Goal: Task Accomplishment & Management: Manage account settings

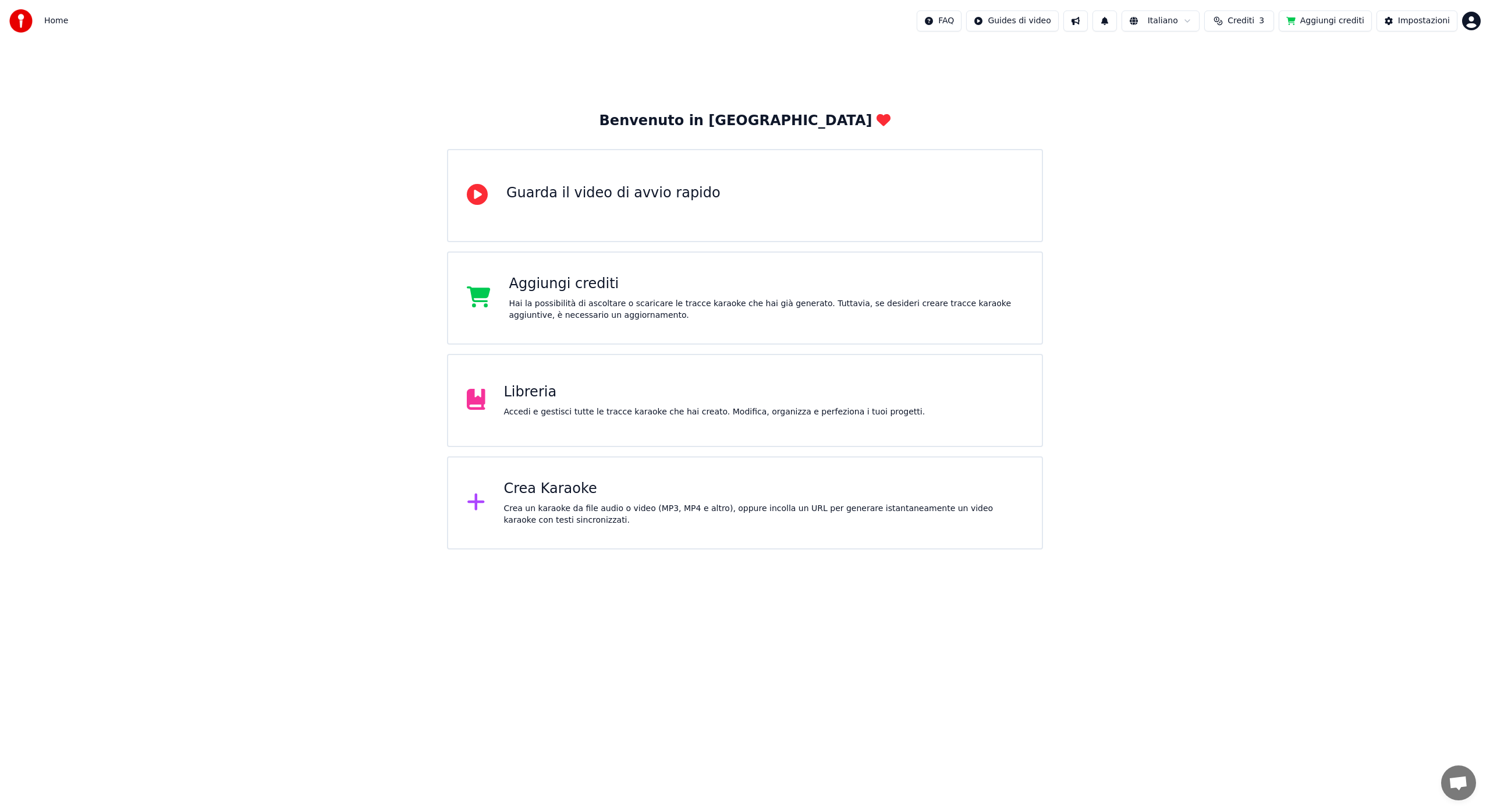
click at [469, 507] on icon at bounding box center [476, 502] width 18 height 21
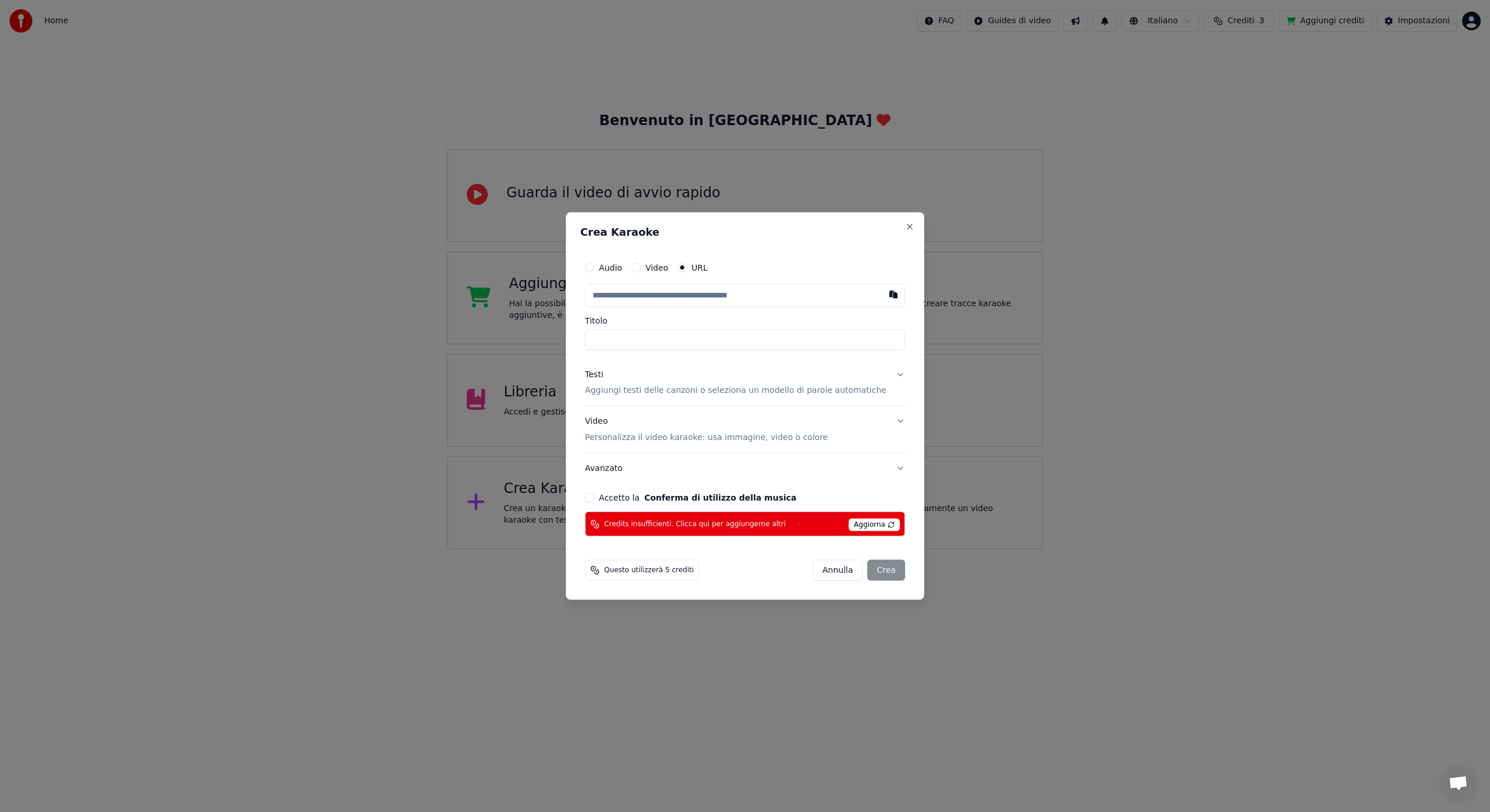
click at [695, 297] on input "text" at bounding box center [745, 295] width 320 height 23
click at [883, 297] on button "button" at bounding box center [893, 294] width 23 height 21
type input "**********"
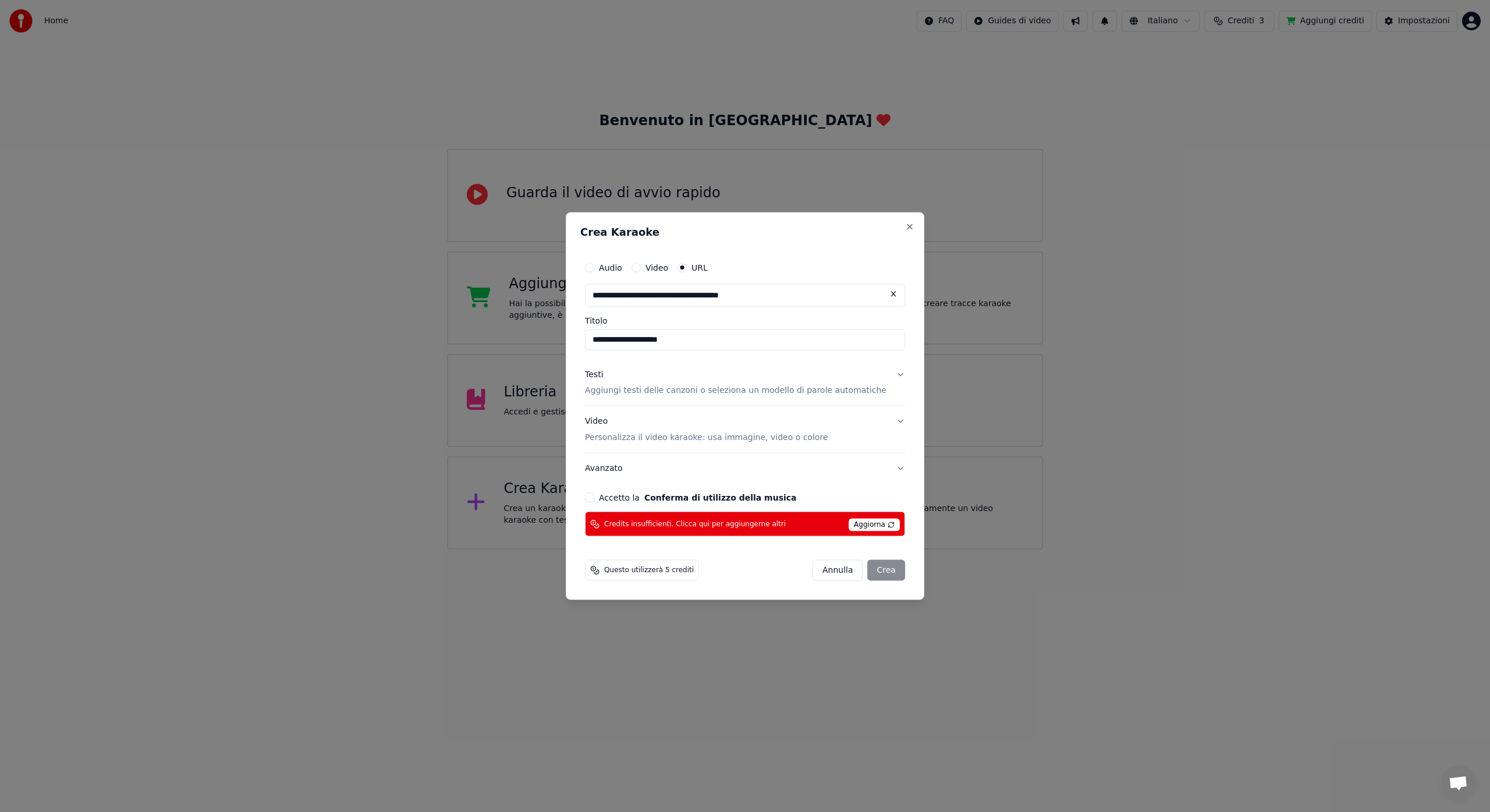
click at [875, 575] on div "[PERSON_NAME]" at bounding box center [859, 570] width 92 height 21
click at [768, 439] on p "Personalizza il video karaoke: usa immagine, video o colore" at bounding box center [706, 437] width 243 height 12
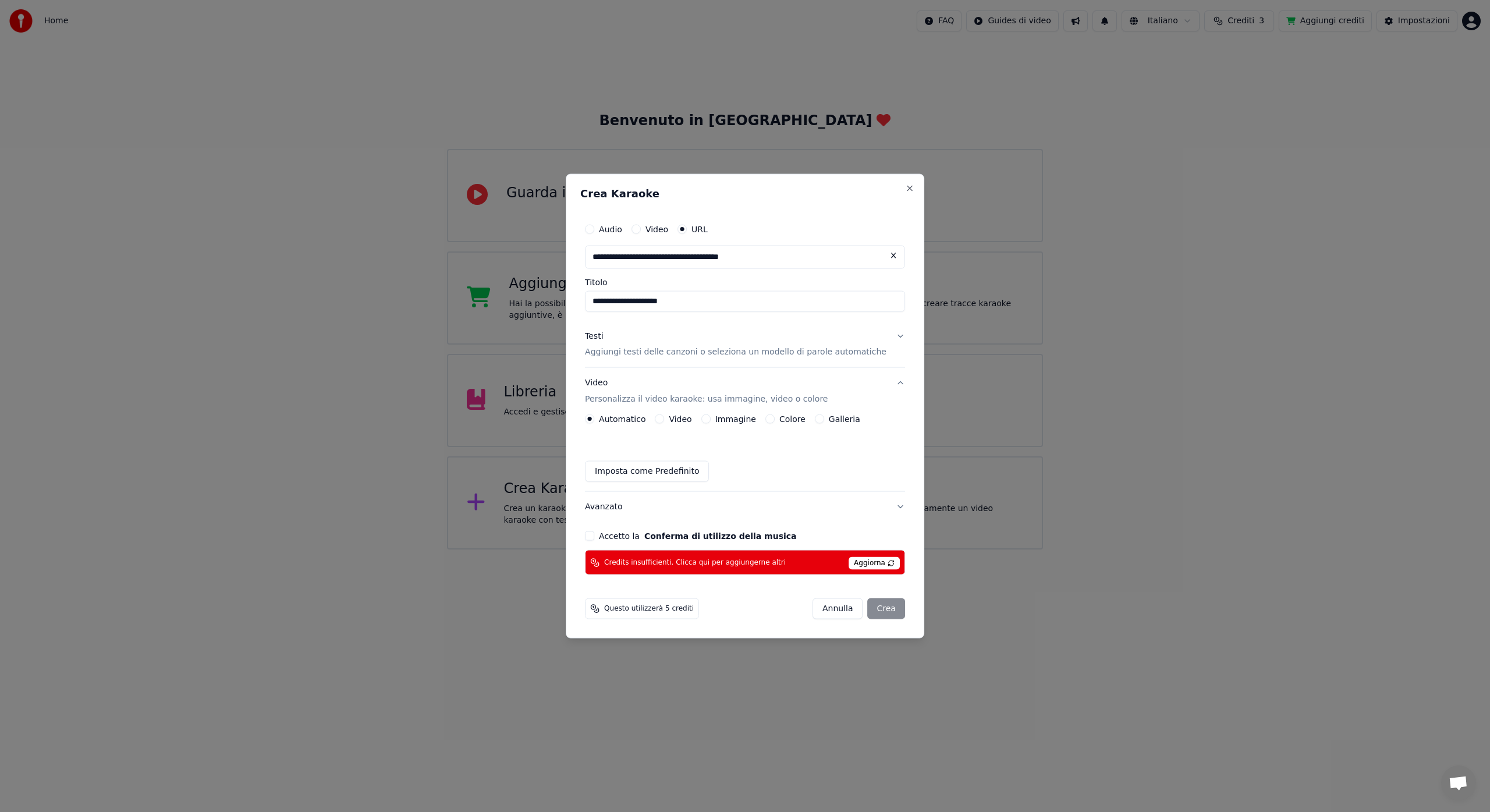
click at [802, 452] on div "Automatico Video Immagine Colore Galleria Imposta come Predefinito" at bounding box center [745, 448] width 320 height 68
click at [864, 562] on span "Aggiorna" at bounding box center [874, 563] width 51 height 13
click at [881, 608] on div "[PERSON_NAME]" at bounding box center [859, 609] width 92 height 21
click at [647, 603] on div "Questo utilizzerà 5 crediti" at bounding box center [642, 609] width 114 height 21
click at [872, 610] on div "[PERSON_NAME]" at bounding box center [859, 609] width 92 height 21
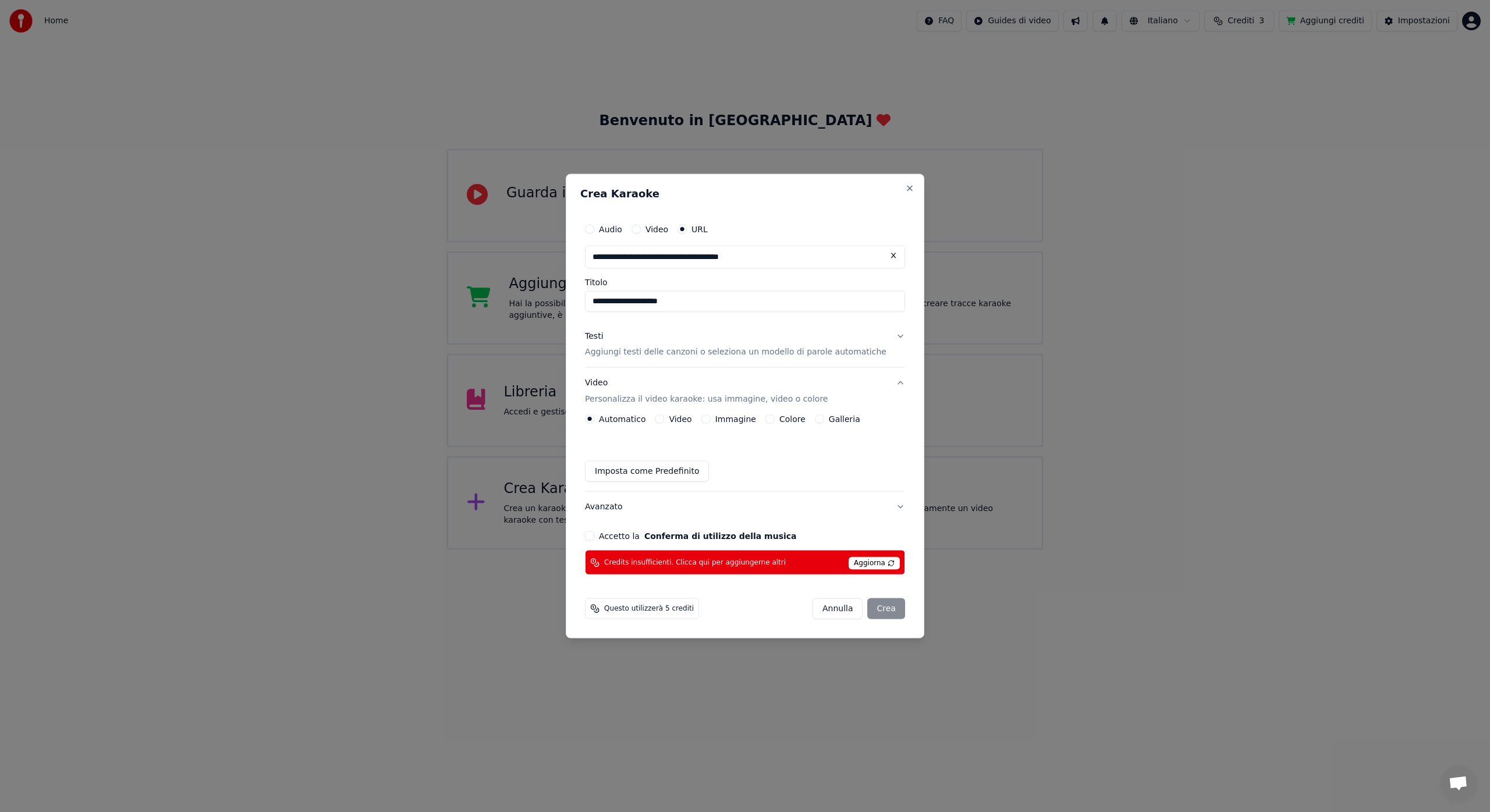
click at [872, 610] on div "[PERSON_NAME]" at bounding box center [859, 609] width 92 height 21
click at [867, 561] on span "Aggiorna" at bounding box center [874, 563] width 51 height 13
click at [905, 188] on button "Close" at bounding box center [909, 188] width 9 height 9
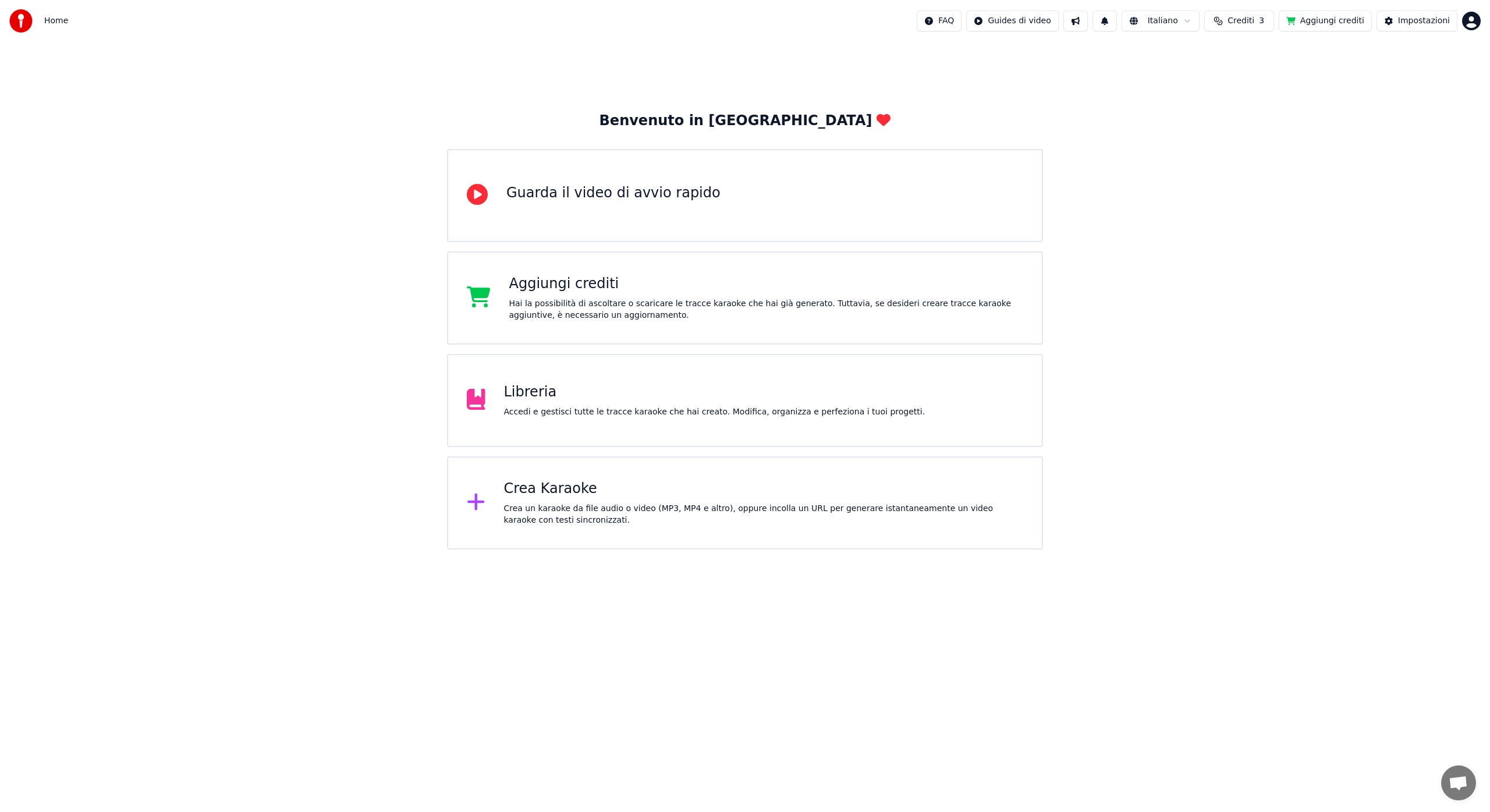
click at [1329, 18] on button "Aggiungi crediti" at bounding box center [1325, 21] width 93 height 21
click at [1251, 18] on span "Crediti" at bounding box center [1241, 21] width 27 height 12
click at [1245, 107] on button "Aggiorna" at bounding box center [1246, 108] width 66 height 21
click at [1254, 130] on button "Aggiorna" at bounding box center [1246, 129] width 66 height 21
click at [1468, 17] on html "Home FAQ Guides di video Italiano Crediti 3 Aggiungi crediti Impostazioni Benve…" at bounding box center [745, 274] width 1490 height 549
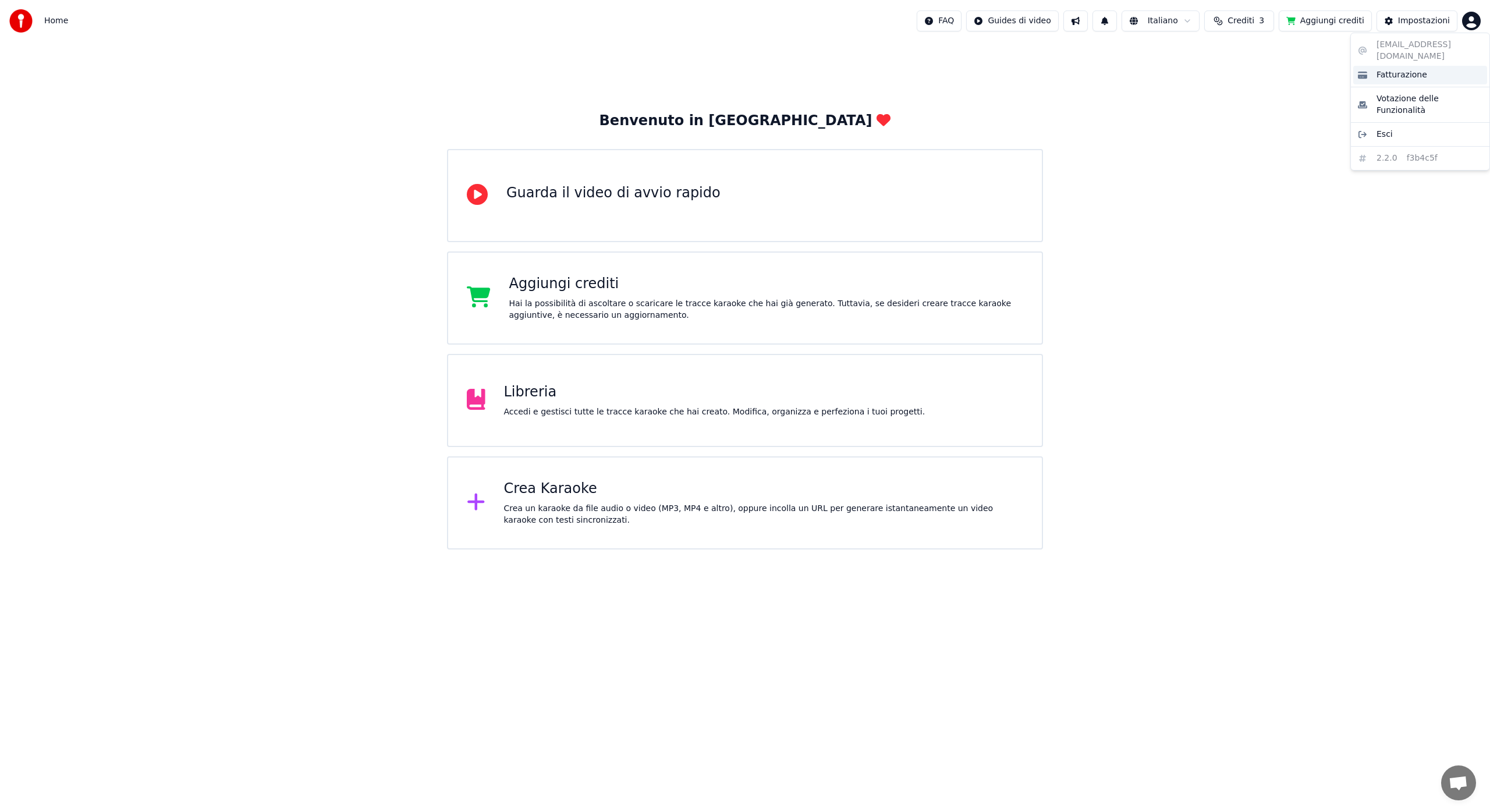
click at [1394, 70] on span "Fatturazione" at bounding box center [1402, 75] width 50 height 12
click at [1427, 22] on div "Impostazioni" at bounding box center [1424, 21] width 52 height 12
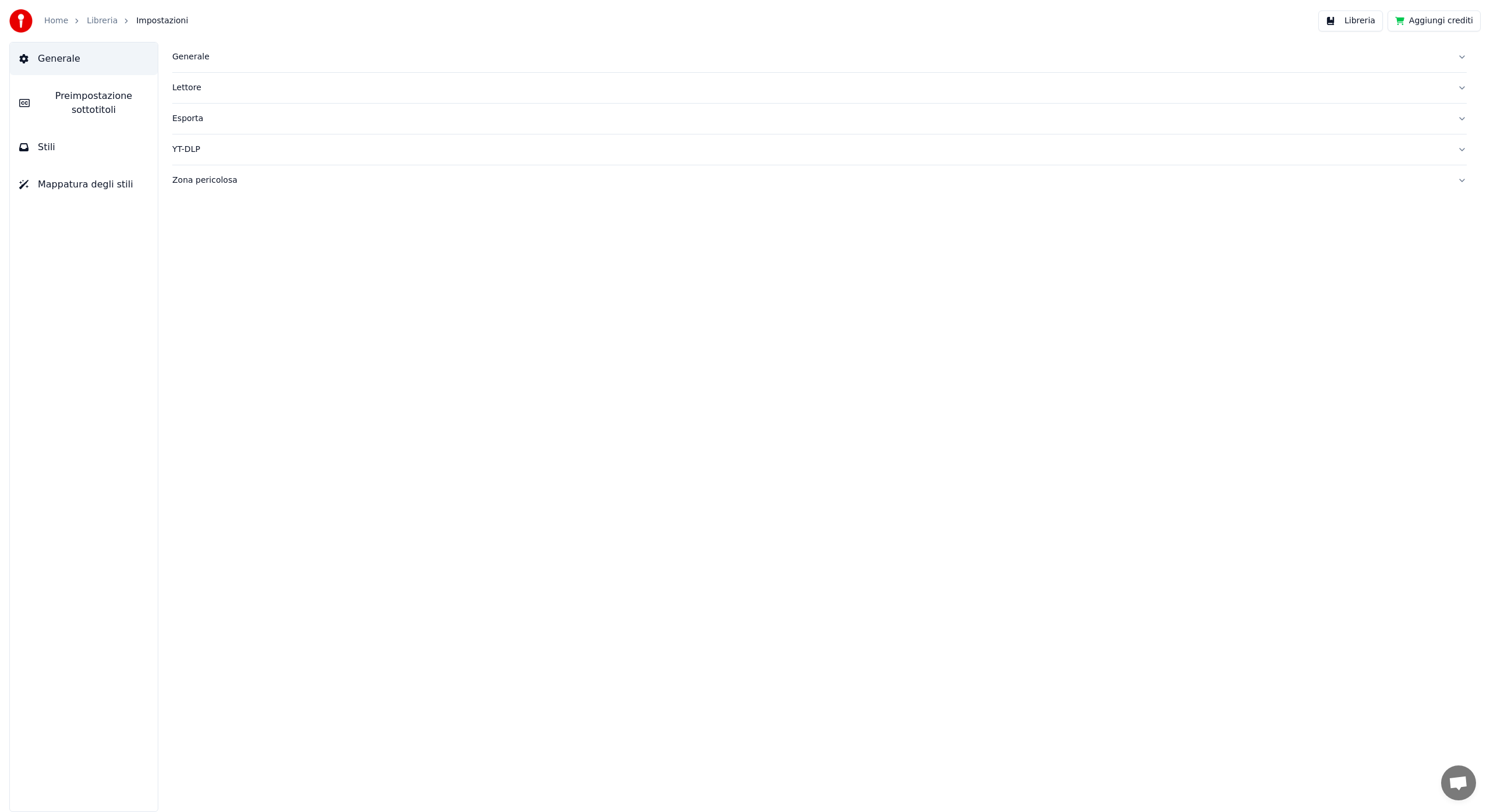
click at [112, 55] on button "Generale" at bounding box center [84, 58] width 148 height 33
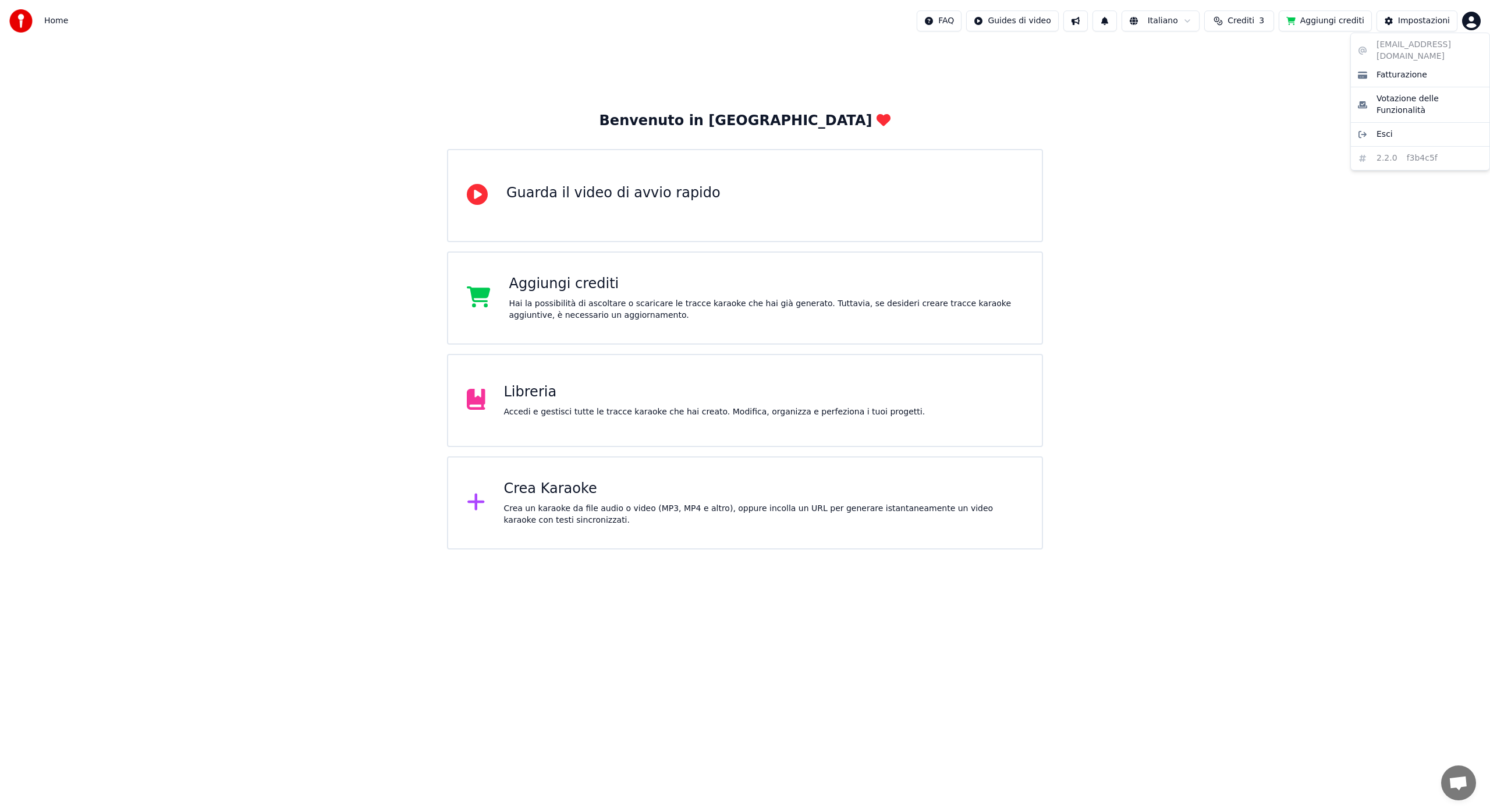
click at [1472, 22] on html "Home FAQ Guides di video Italiano Crediti 3 Aggiungi crediti Impostazioni Benve…" at bounding box center [745, 274] width 1490 height 549
click at [1436, 44] on div "[EMAIL_ADDRESS][DOMAIN_NAME] Fatturazione Votazione delle Funzionalità Esci 2.2…" at bounding box center [1420, 102] width 140 height 138
click at [1407, 70] on span "Fatturazione" at bounding box center [1402, 75] width 50 height 12
click at [1321, 22] on button "Aggiungi crediti" at bounding box center [1325, 21] width 93 height 21
click at [528, 498] on div "Crea Karaoke Crea un karaoke da file audio o video (MP3, MP4 e altro), oppure i…" at bounding box center [763, 503] width 520 height 47
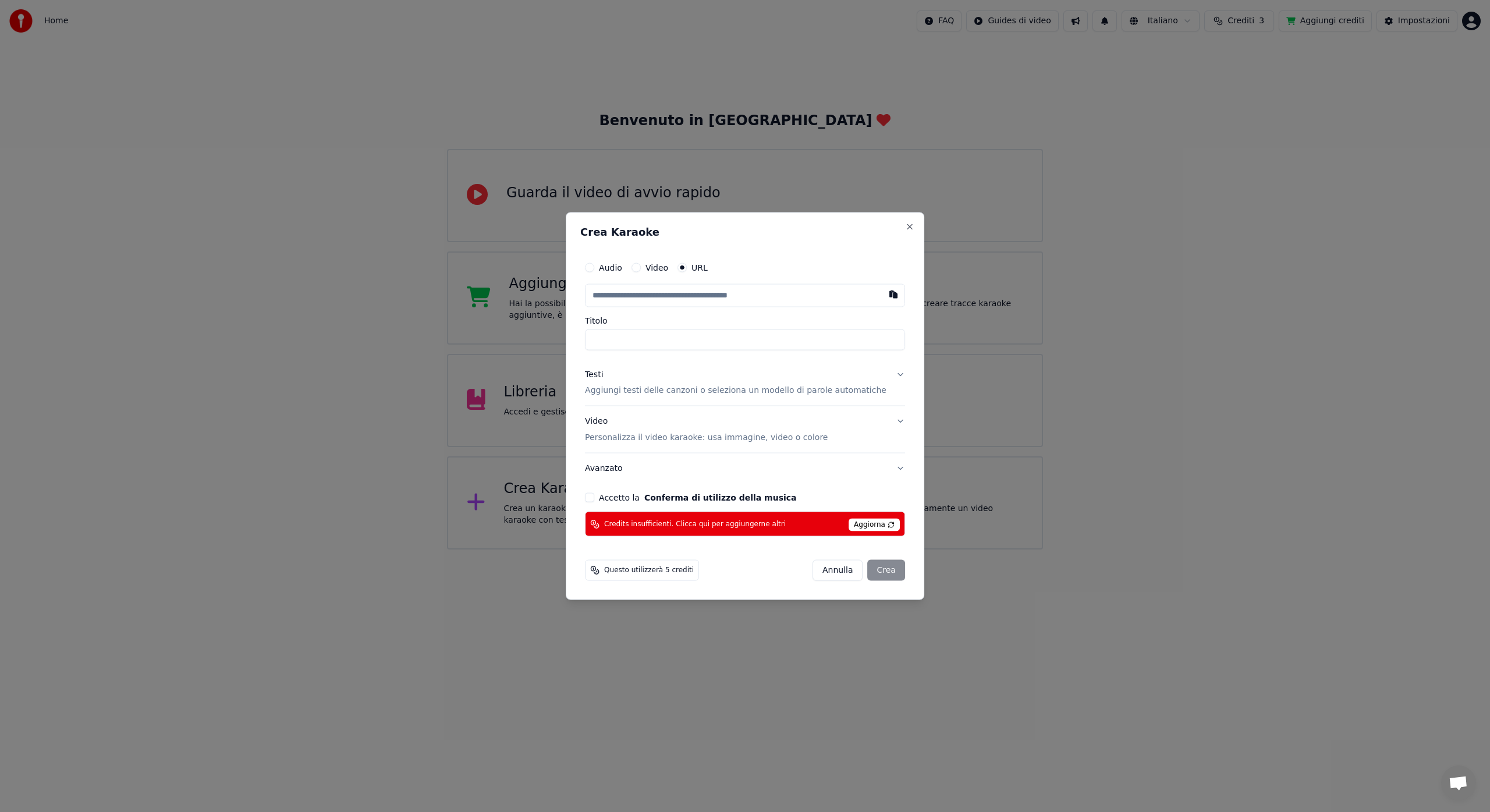
click at [865, 523] on span "Aggiorna" at bounding box center [874, 525] width 51 height 13
click at [887, 295] on button "button" at bounding box center [893, 294] width 23 height 21
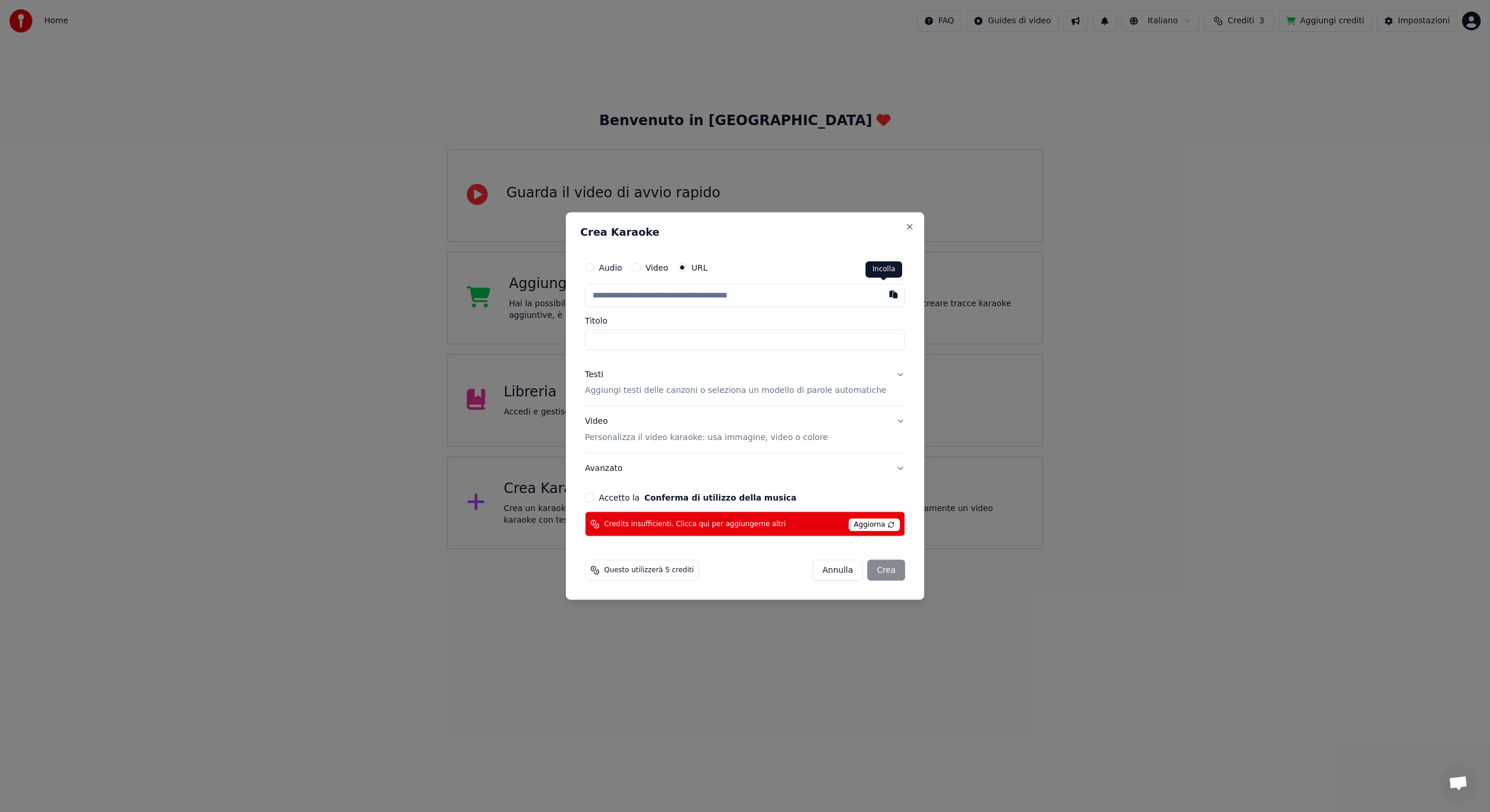
type input "**********"
click at [866, 525] on span "Aggiorna" at bounding box center [874, 525] width 51 height 13
click at [882, 525] on span "Aggiorna" at bounding box center [874, 525] width 51 height 13
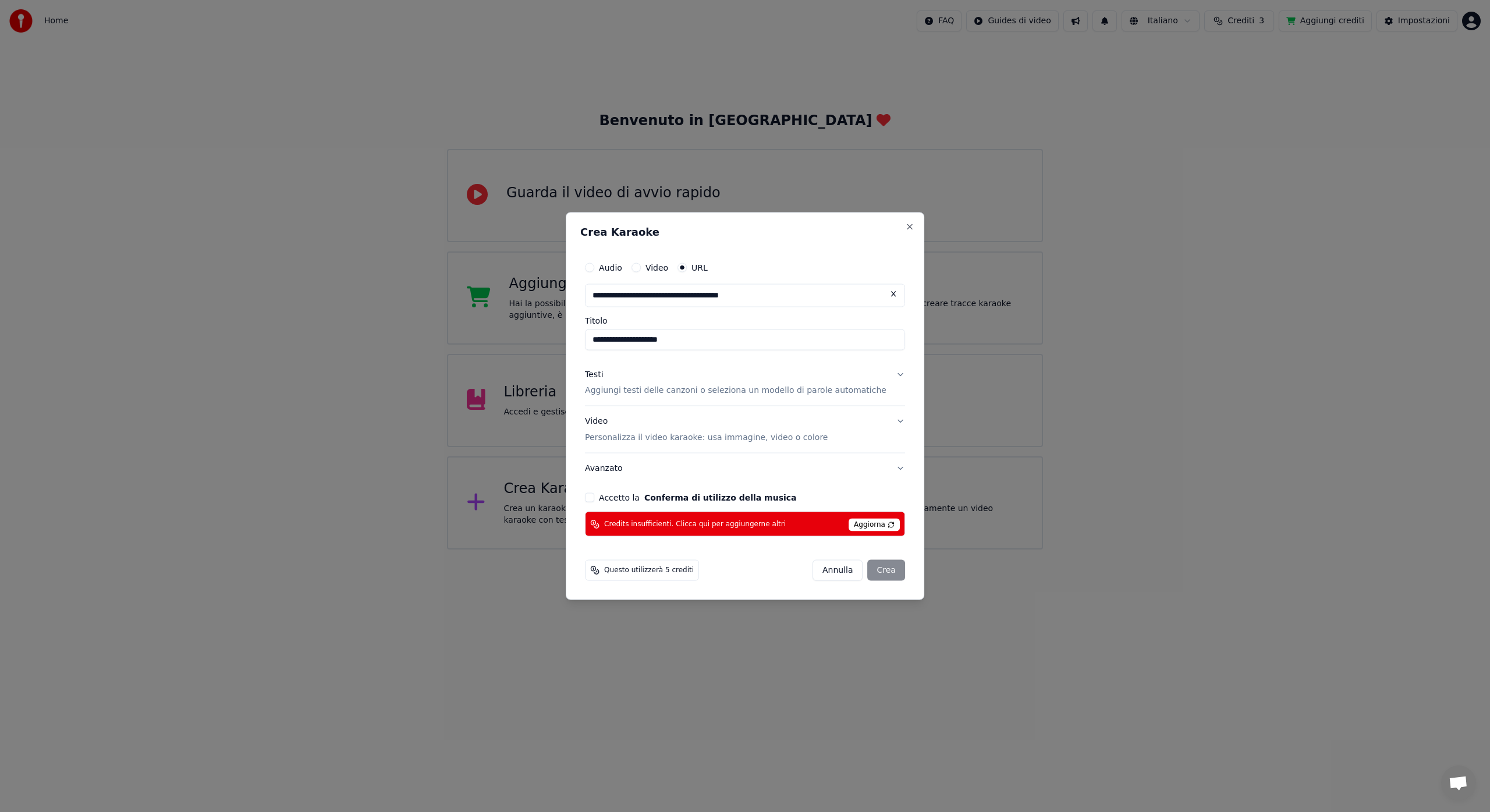
click at [879, 571] on div "Annulla Crea" at bounding box center [859, 570] width 92 height 21
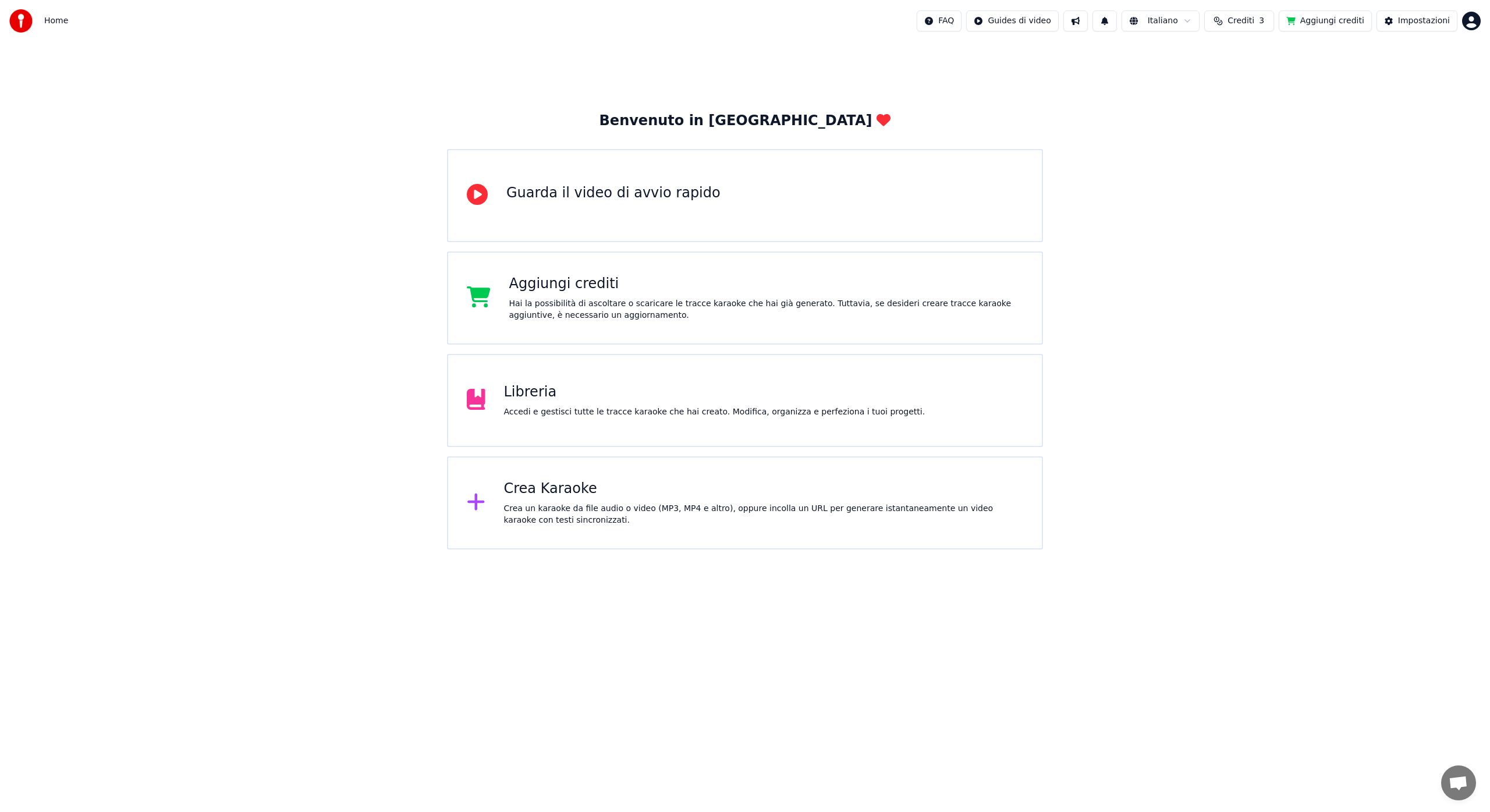
click at [1251, 20] on span "Crediti" at bounding box center [1241, 21] width 27 height 12
click at [1244, 132] on button "Aggiorna" at bounding box center [1246, 129] width 66 height 21
click at [1227, 128] on button "Aggiorna" at bounding box center [1246, 129] width 66 height 21
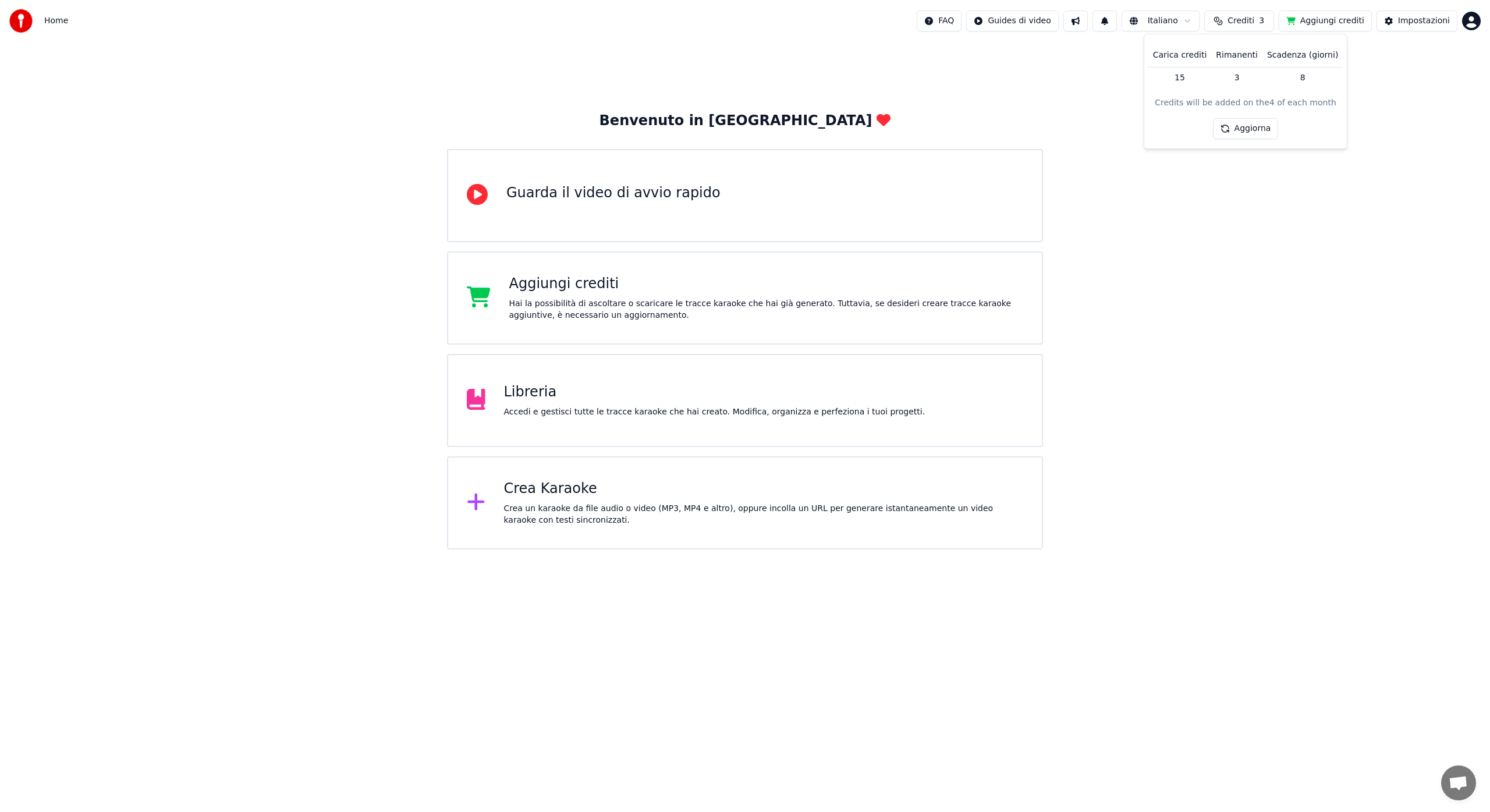
click at [1335, 18] on button "Aggiungi crediti" at bounding box center [1325, 21] width 93 height 21
click at [1476, 22] on html "Home FAQ Guides di video Italiano Crediti 3 Aggiungi crediti Impostazioni Benve…" at bounding box center [745, 274] width 1490 height 549
click at [1387, 70] on span "Fatturazione" at bounding box center [1402, 75] width 50 height 12
click at [478, 191] on icon at bounding box center [477, 194] width 21 height 21
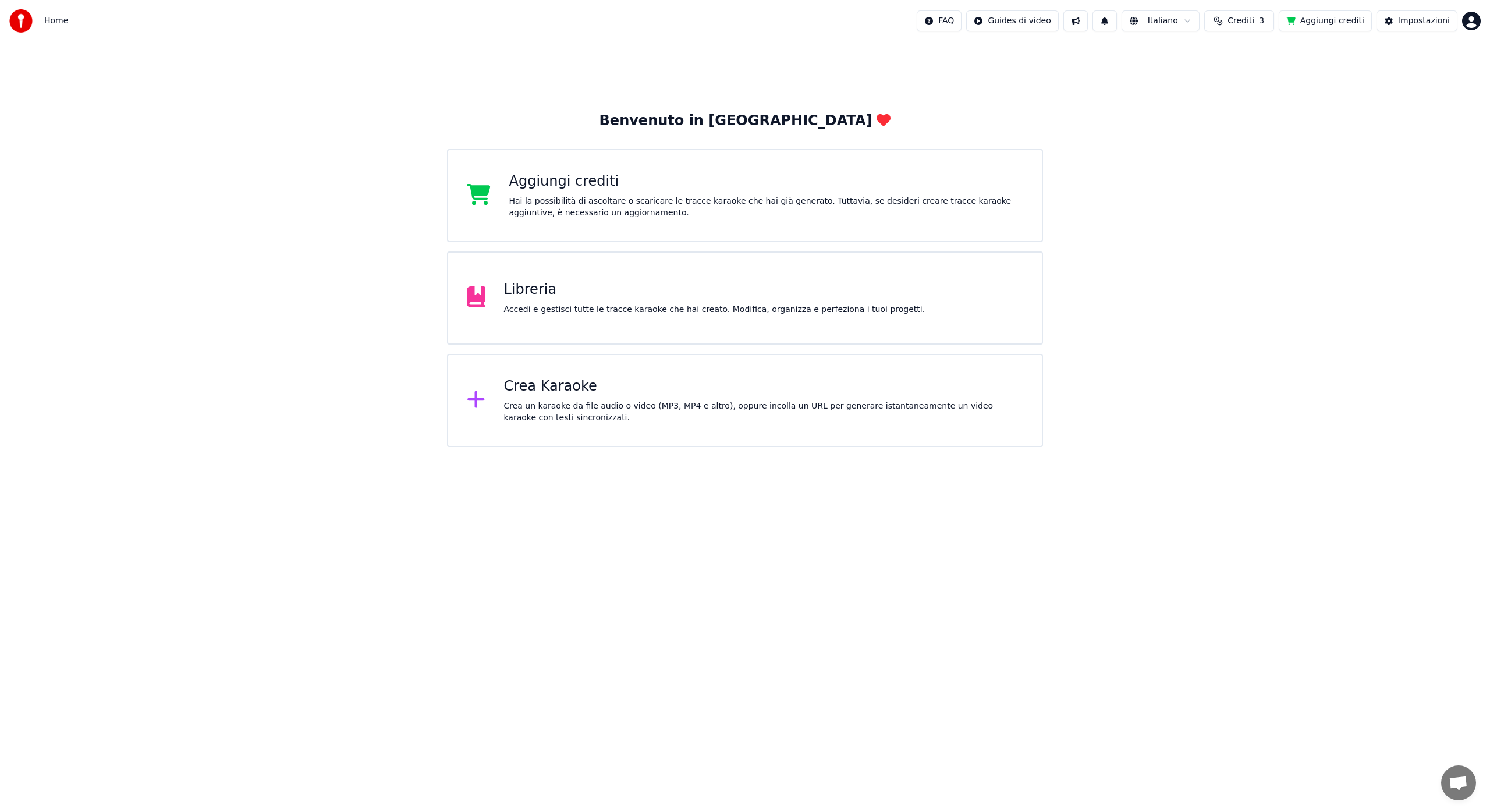
click at [477, 399] on icon at bounding box center [476, 399] width 17 height 17
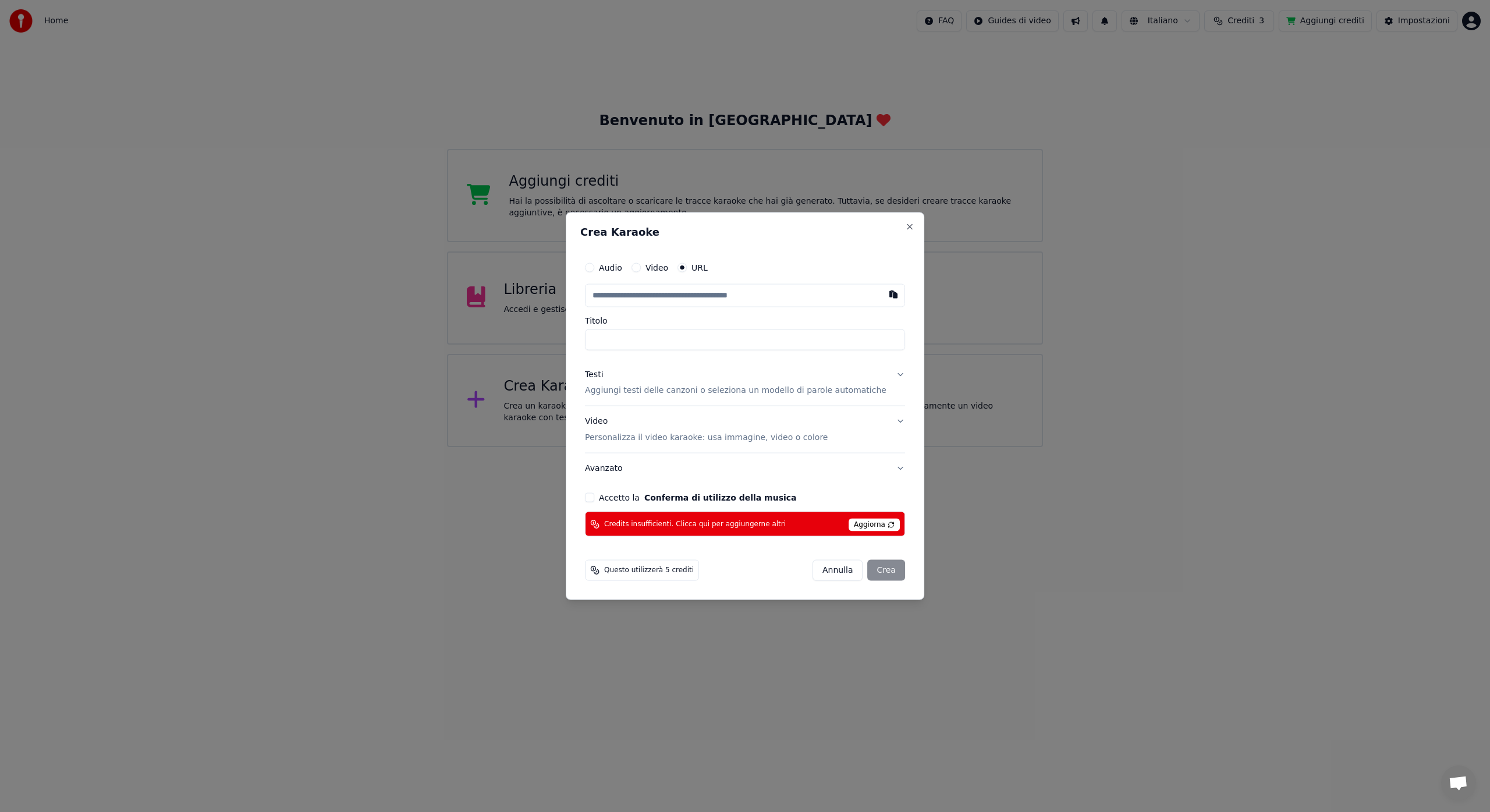
click at [876, 523] on span "Aggiorna" at bounding box center [874, 525] width 51 height 13
click at [883, 523] on span "Aggiorna" at bounding box center [874, 525] width 51 height 13
click at [867, 525] on span "Aggiorna" at bounding box center [874, 525] width 51 height 13
click at [882, 297] on button "button" at bounding box center [893, 294] width 23 height 21
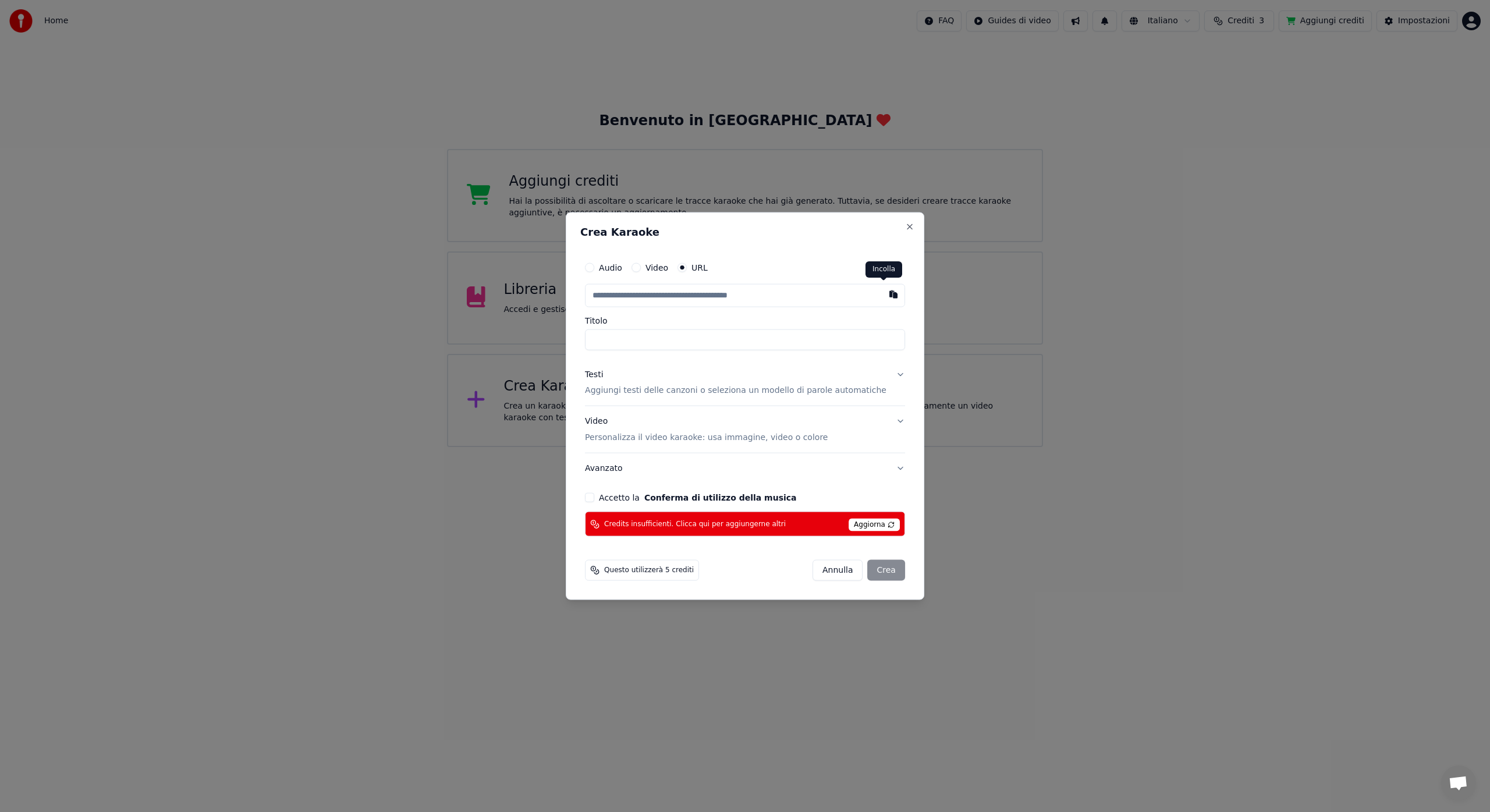
type input "**********"
click at [858, 525] on span "Aggiorna" at bounding box center [874, 525] width 51 height 13
click at [872, 573] on div "[PERSON_NAME]" at bounding box center [859, 570] width 92 height 21
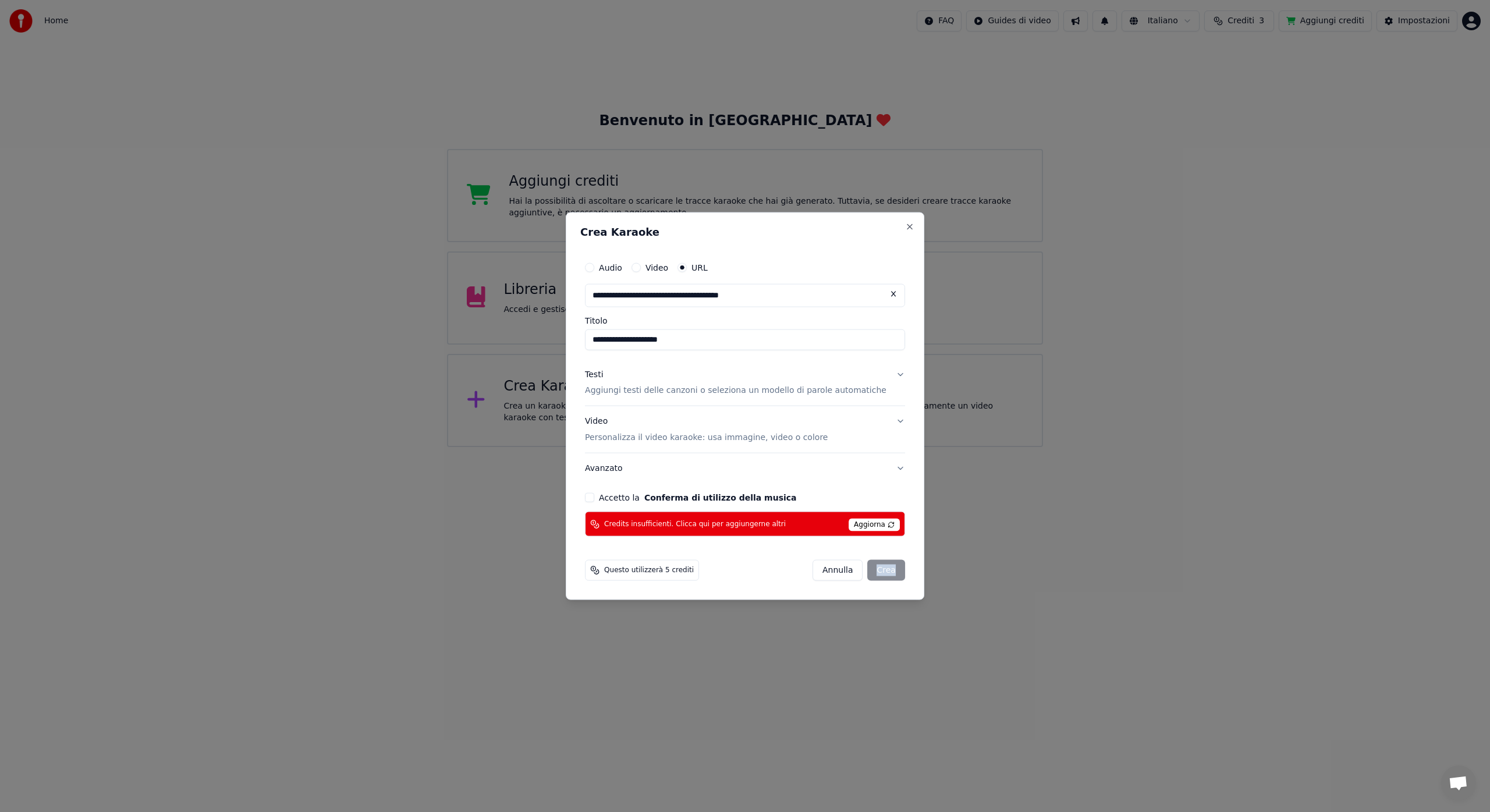
click at [872, 573] on div "[PERSON_NAME]" at bounding box center [859, 570] width 92 height 21
click at [905, 225] on button "Close" at bounding box center [909, 226] width 9 height 9
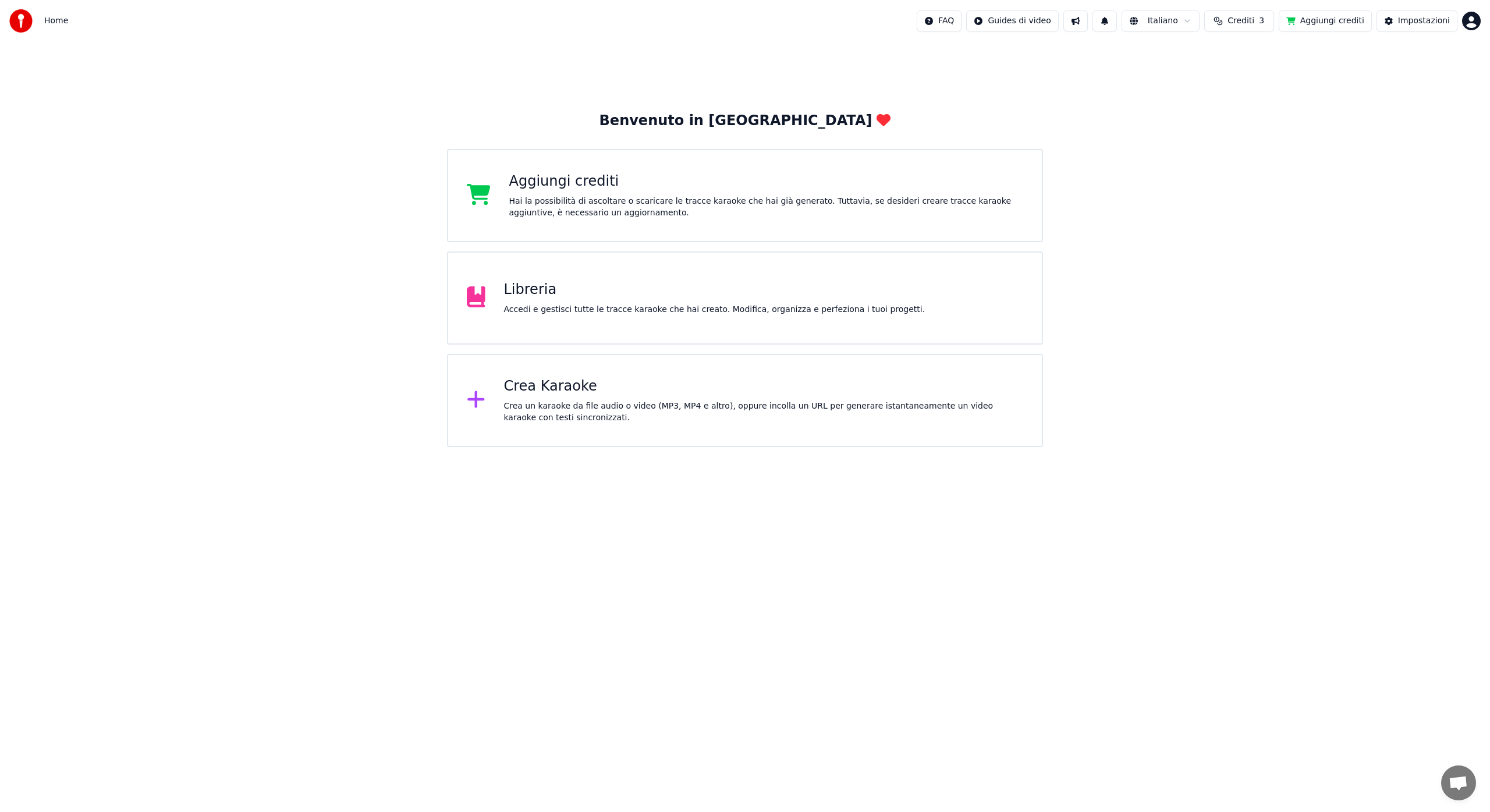
click at [698, 312] on div "Accedi e gestisci tutte le tracce karaoke che hai creato. Modifica, organizza e…" at bounding box center [714, 309] width 421 height 12
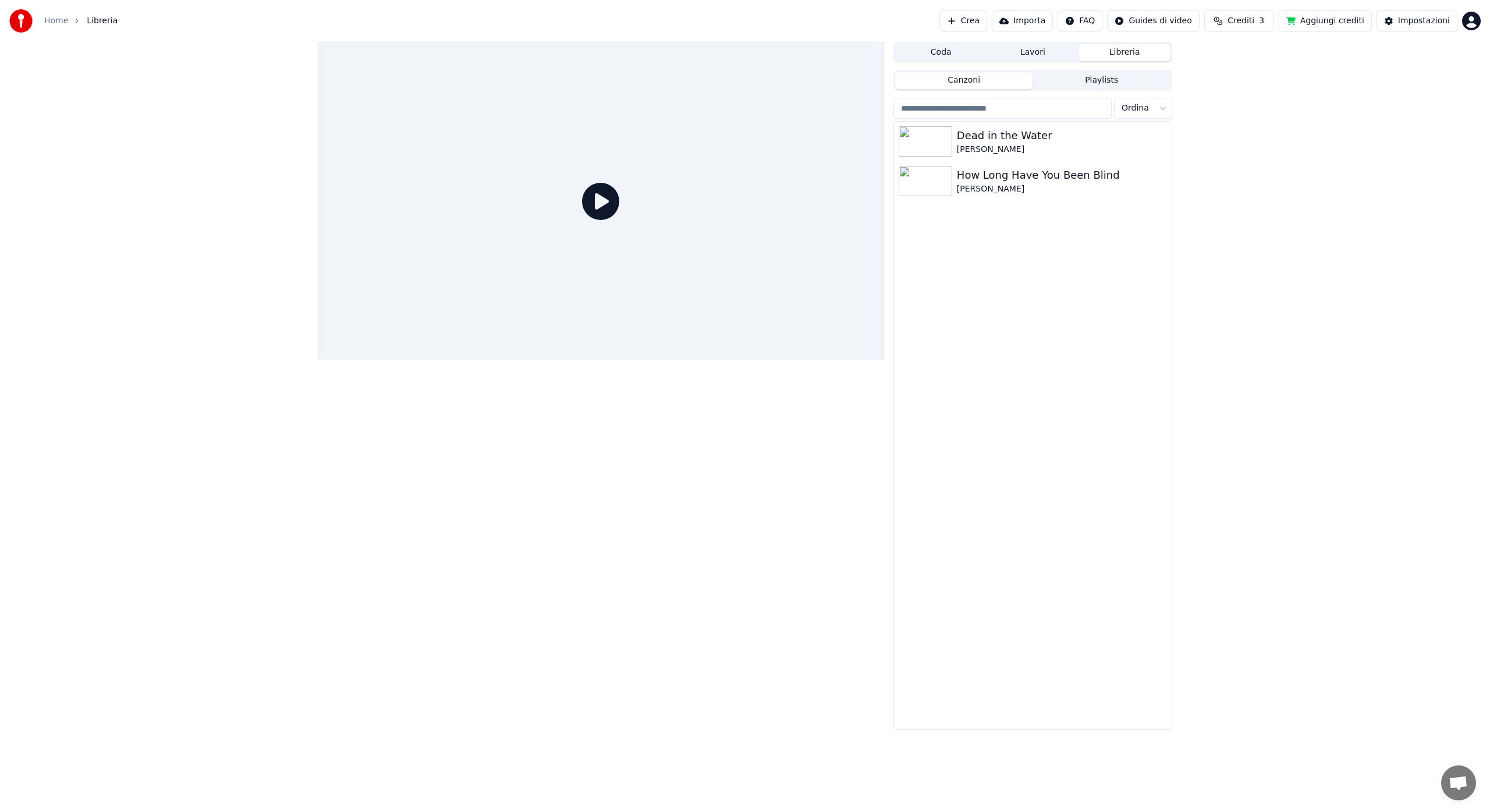
click at [602, 200] on icon at bounding box center [600, 201] width 38 height 38
click at [602, 202] on icon at bounding box center [600, 201] width 38 height 38
click at [941, 189] on img at bounding box center [925, 181] width 54 height 30
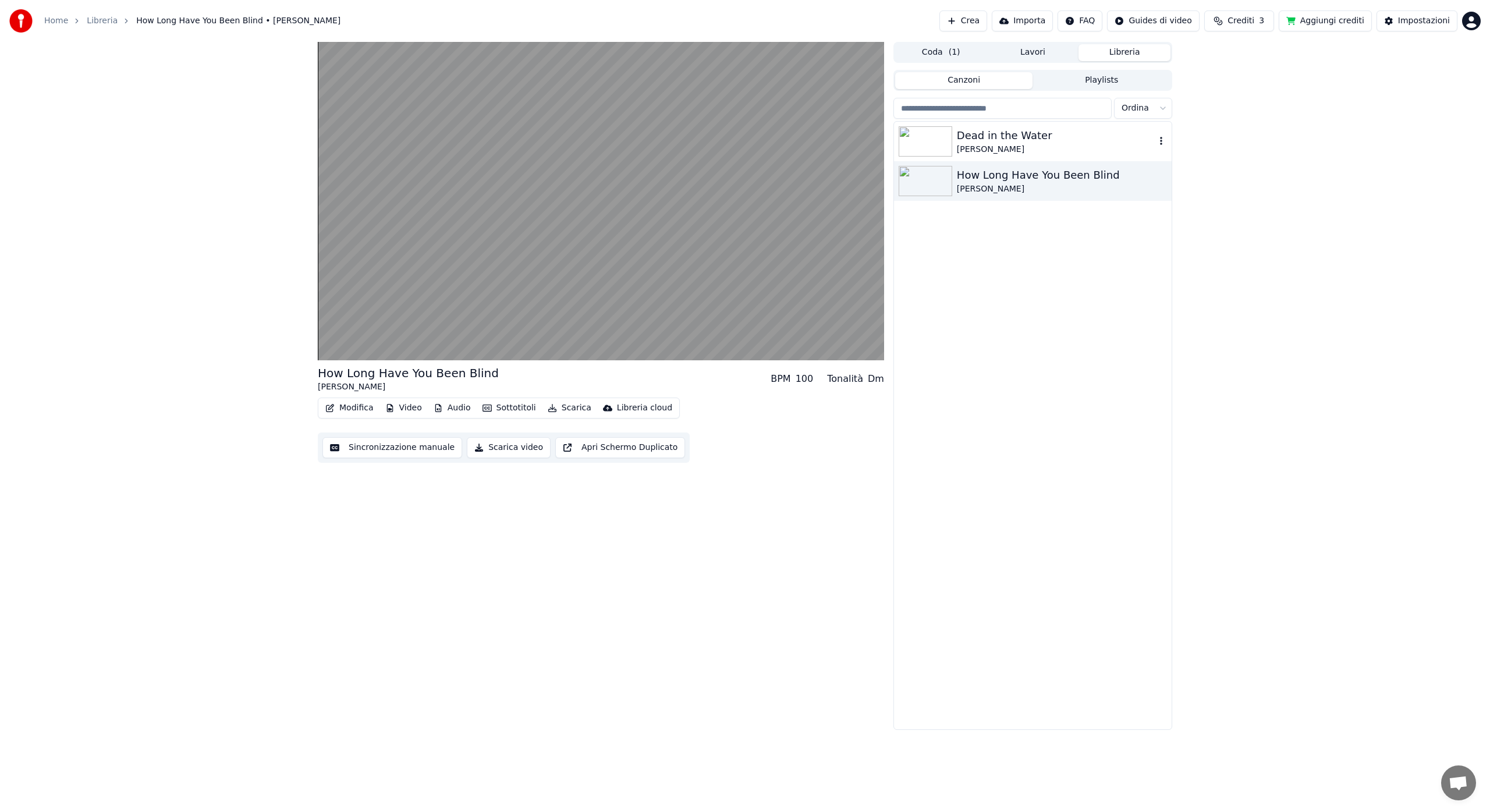
click at [939, 142] on img at bounding box center [925, 141] width 54 height 30
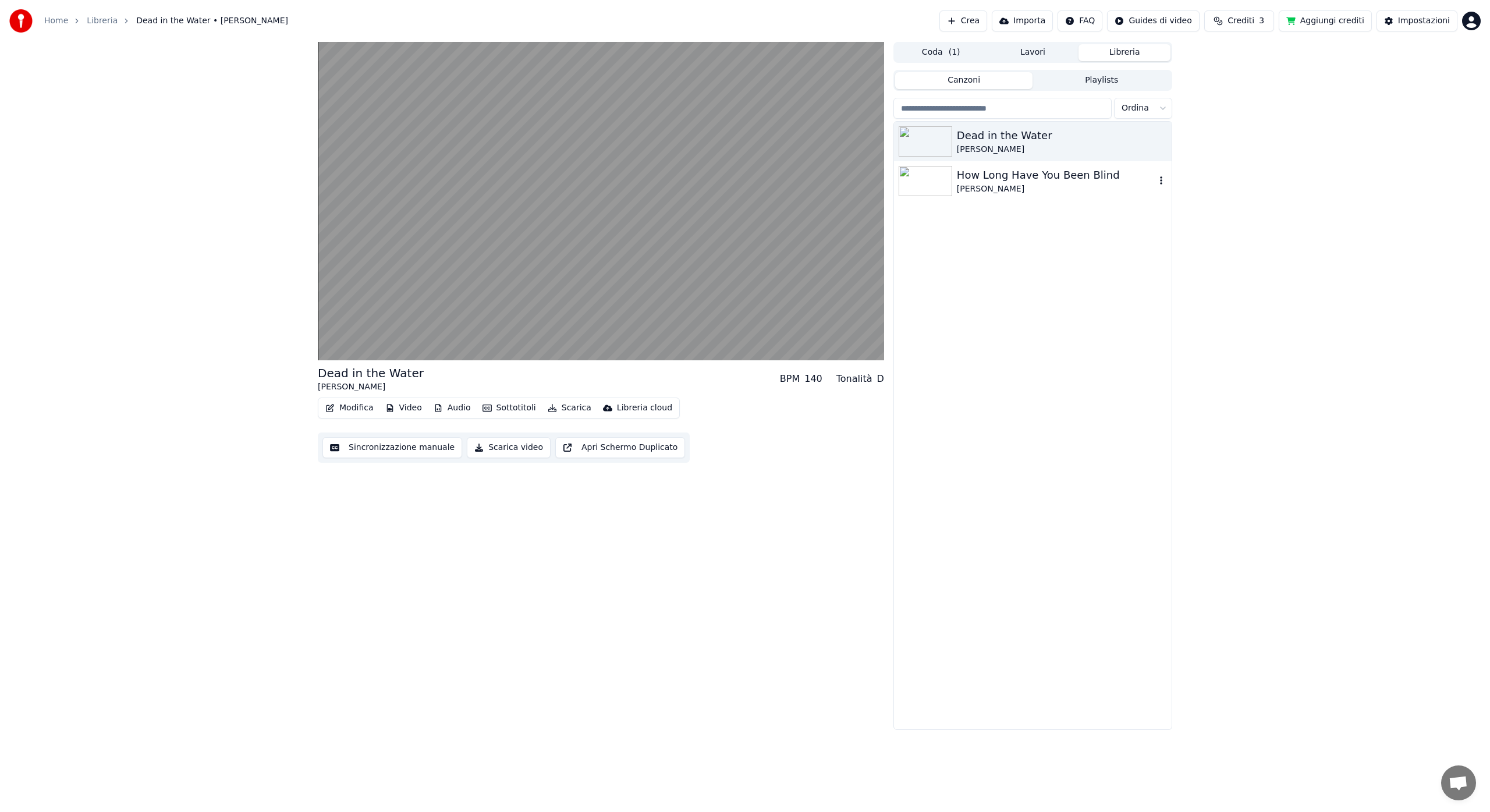
click at [924, 183] on img at bounding box center [925, 181] width 54 height 30
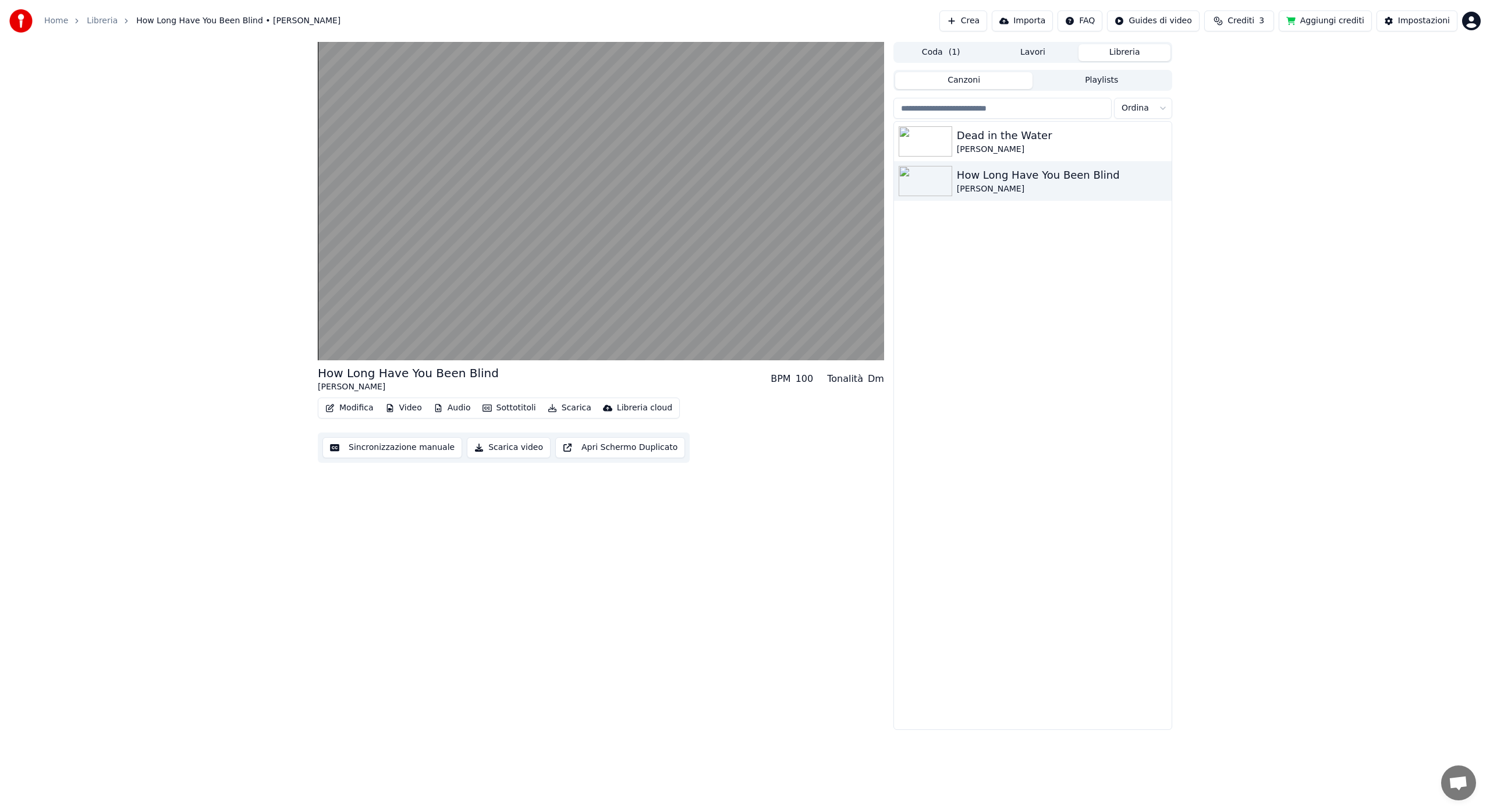
click at [965, 21] on button "Crea" at bounding box center [963, 21] width 48 height 21
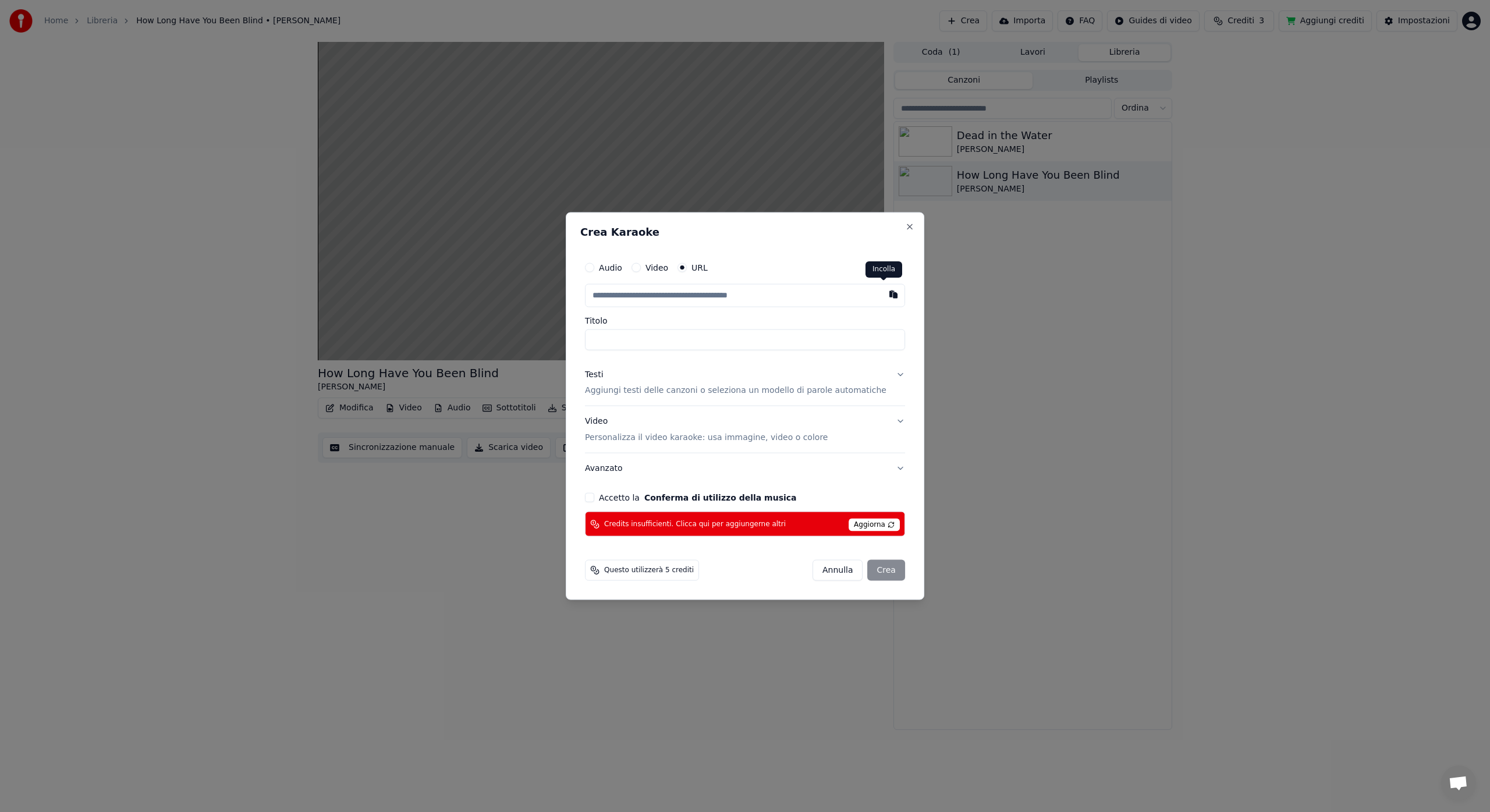
click at [882, 293] on button "button" at bounding box center [893, 294] width 23 height 21
type input "**********"
click at [870, 523] on span "Aggiorna" at bounding box center [874, 525] width 51 height 13
click at [874, 576] on div "Annulla Crea" at bounding box center [859, 570] width 92 height 21
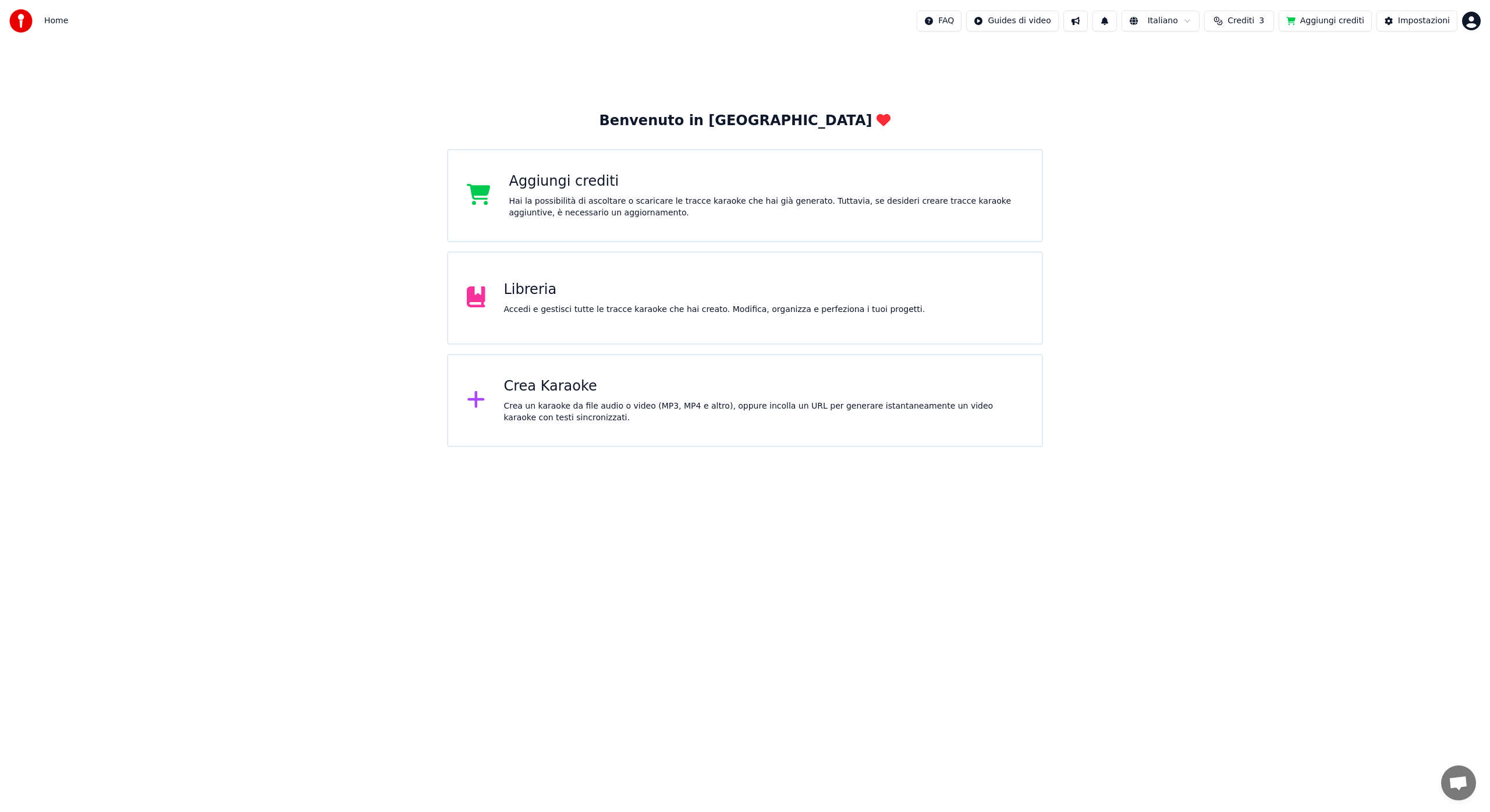
click at [1317, 22] on button "Aggiungi crediti" at bounding box center [1325, 21] width 93 height 21
click at [1474, 19] on html "Home FAQ Guides di video Italiano Crediti 3 Aggiungi crediti Impostazioni Benve…" at bounding box center [745, 223] width 1490 height 447
click at [1392, 46] on div "[EMAIL_ADDRESS][DOMAIN_NAME] Fatturazione Votazione delle Funzionalità Esci 2.2…" at bounding box center [1420, 102] width 140 height 138
click at [1396, 25] on html "Home FAQ Guides di video Italiano Crediti 3 Aggiungi crediti Impostazioni Benve…" at bounding box center [745, 223] width 1490 height 447
click at [1395, 22] on button "Impostazioni" at bounding box center [1417, 21] width 81 height 21
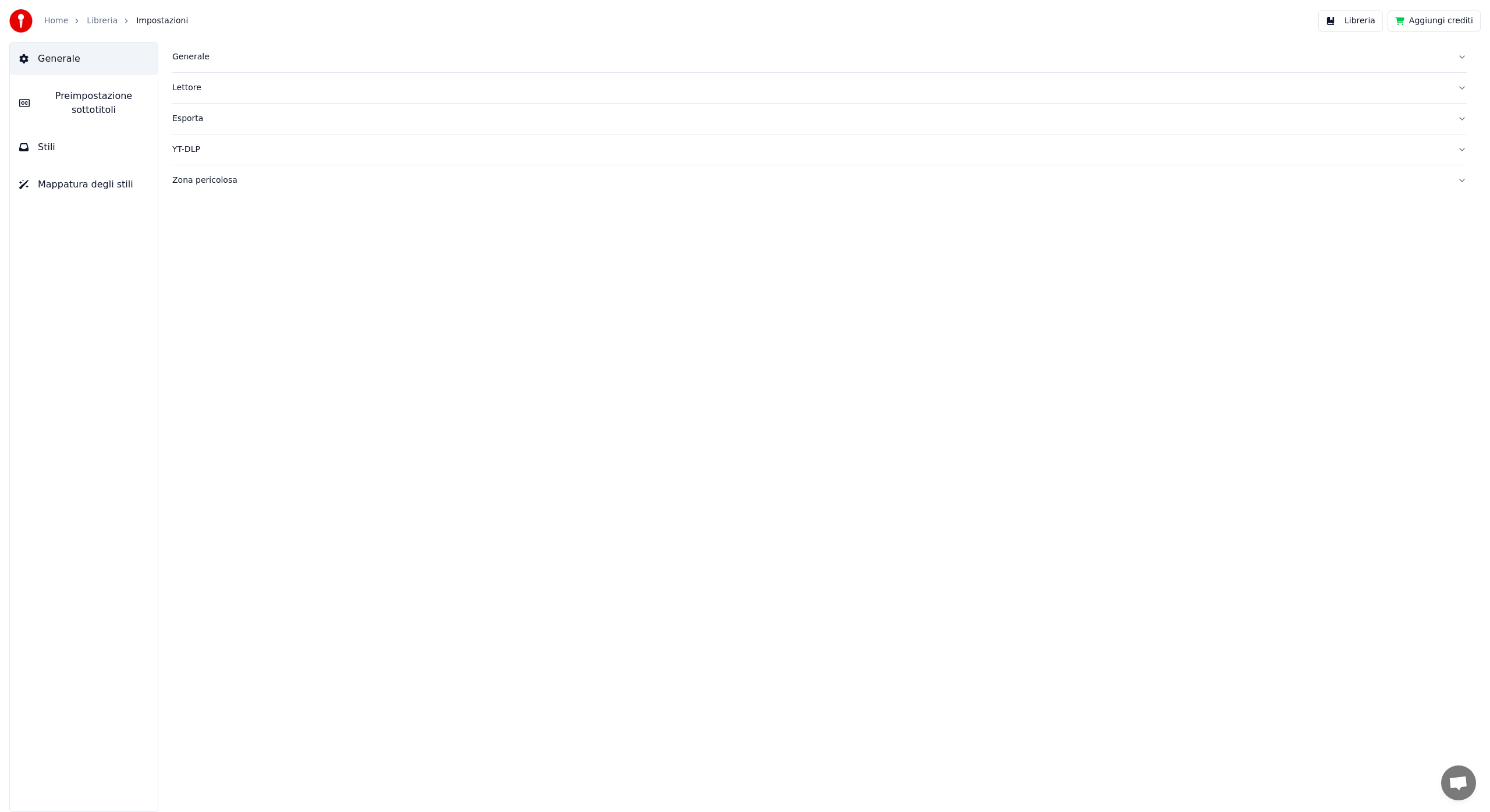
click at [186, 58] on div "Generale" at bounding box center [810, 57] width 1276 height 12
click at [268, 229] on html "**********" at bounding box center [745, 406] width 1490 height 812
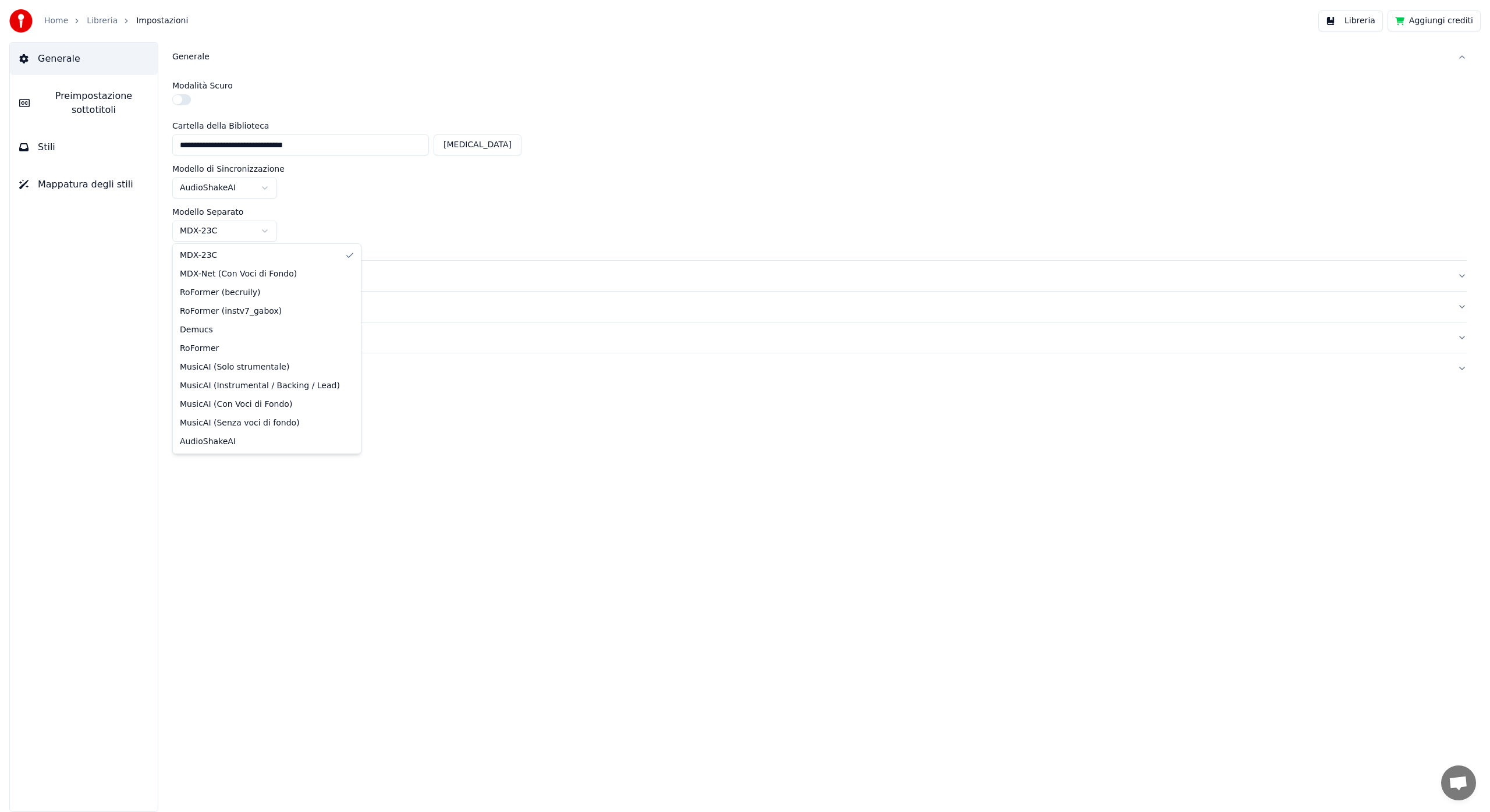
click at [268, 229] on html "**********" at bounding box center [745, 406] width 1490 height 812
click at [1421, 18] on button "Aggiungi crediti" at bounding box center [1433, 21] width 93 height 21
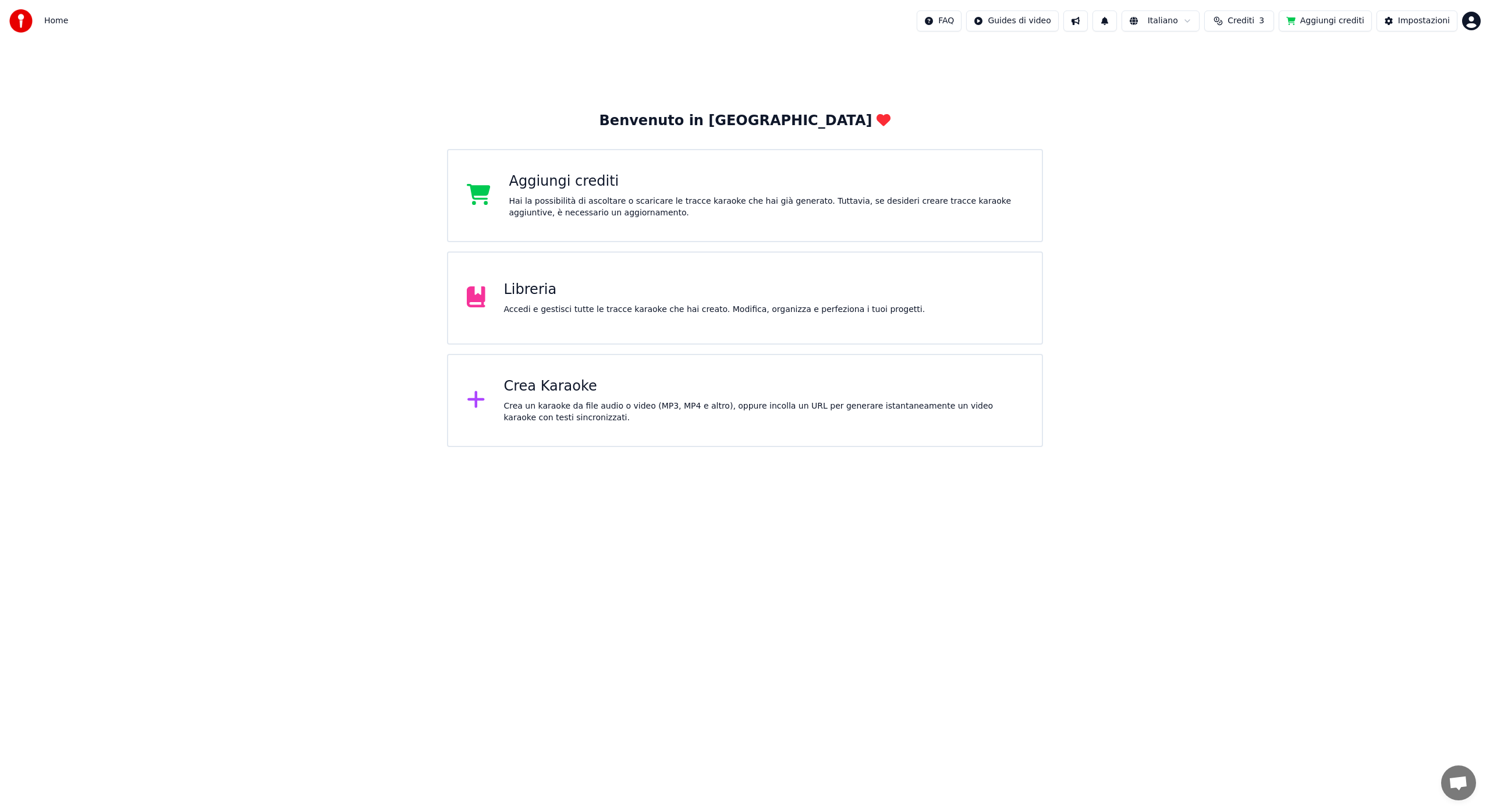
click at [1112, 20] on button at bounding box center [1105, 21] width 25 height 21
click at [1088, 20] on button at bounding box center [1076, 21] width 25 height 21
click at [1233, 23] on button "Crediti 3" at bounding box center [1239, 21] width 70 height 21
click at [1235, 130] on button "Aggiorna" at bounding box center [1246, 129] width 66 height 21
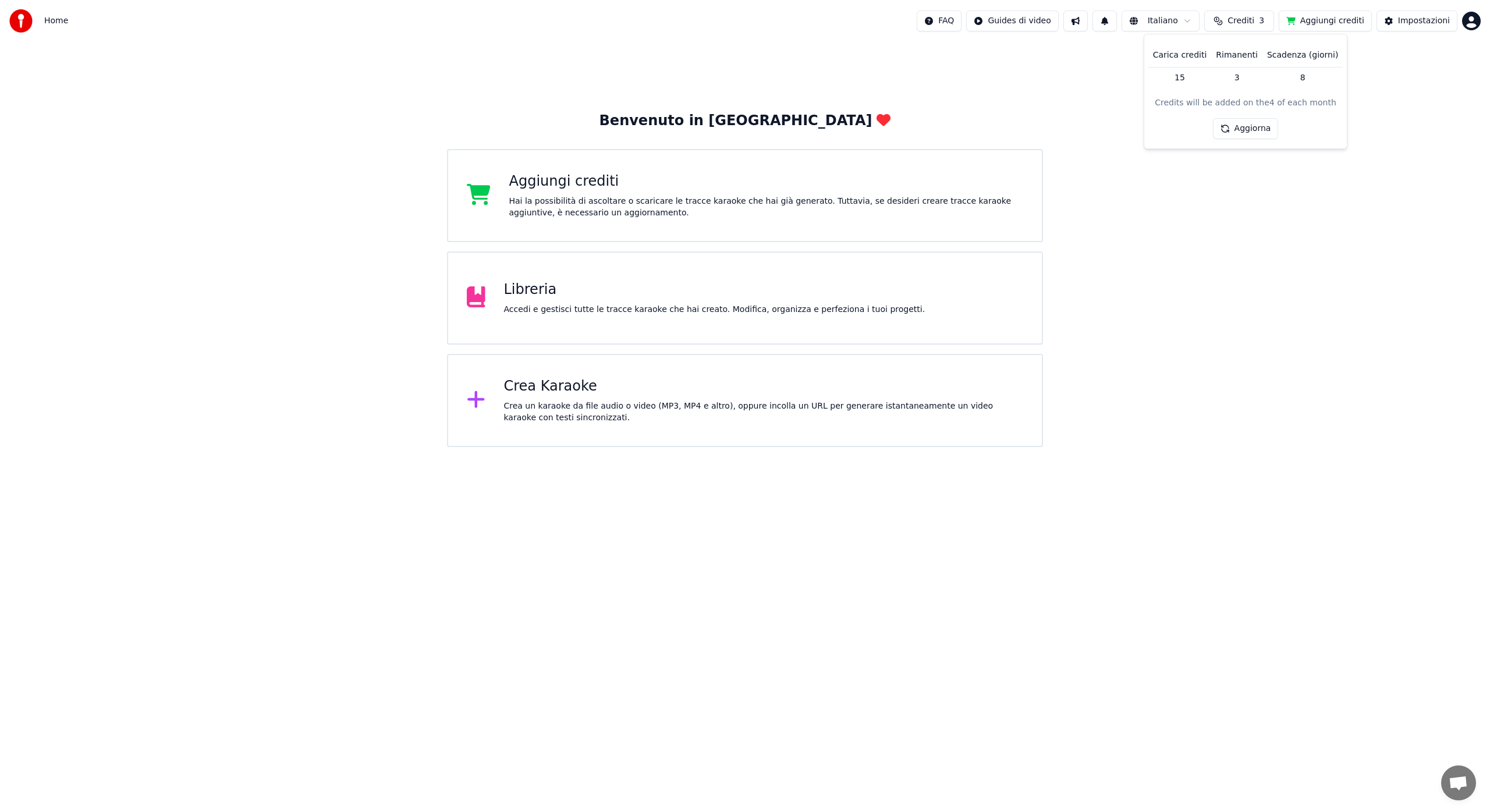
click at [1225, 129] on button "Aggiorna" at bounding box center [1246, 129] width 66 height 21
click at [1476, 18] on html "Home FAQ Guides di video Italiano Crediti 3 Aggiungi crediti Impostazioni Benve…" at bounding box center [745, 223] width 1490 height 447
click at [1384, 129] on span "Esci" at bounding box center [1385, 134] width 16 height 12
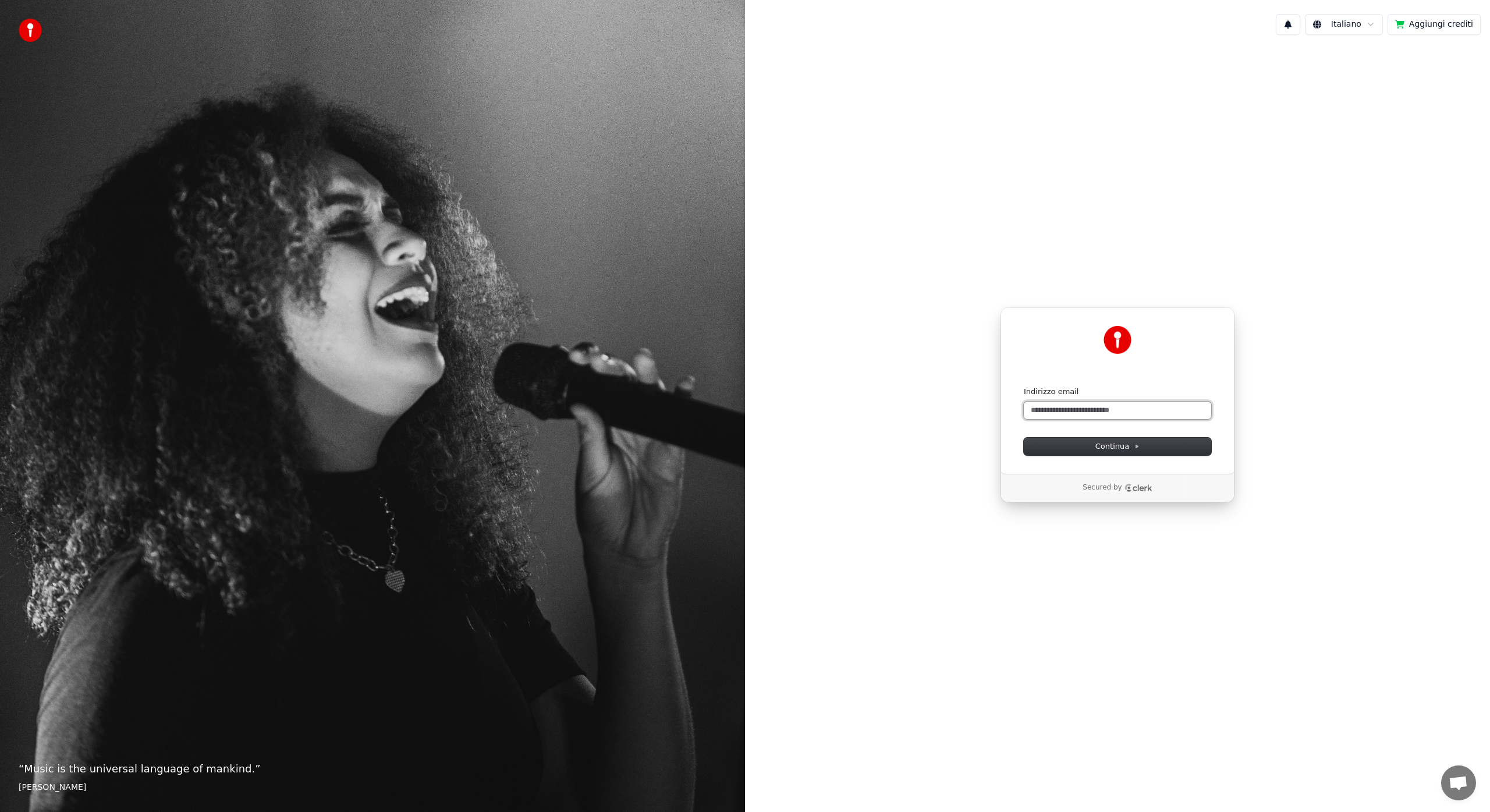
click at [1067, 410] on input "Indirizzo email" at bounding box center [1117, 410] width 188 height 17
click at [1024, 386] on button "submit" at bounding box center [1024, 386] width 0 height 0
type input "**********"
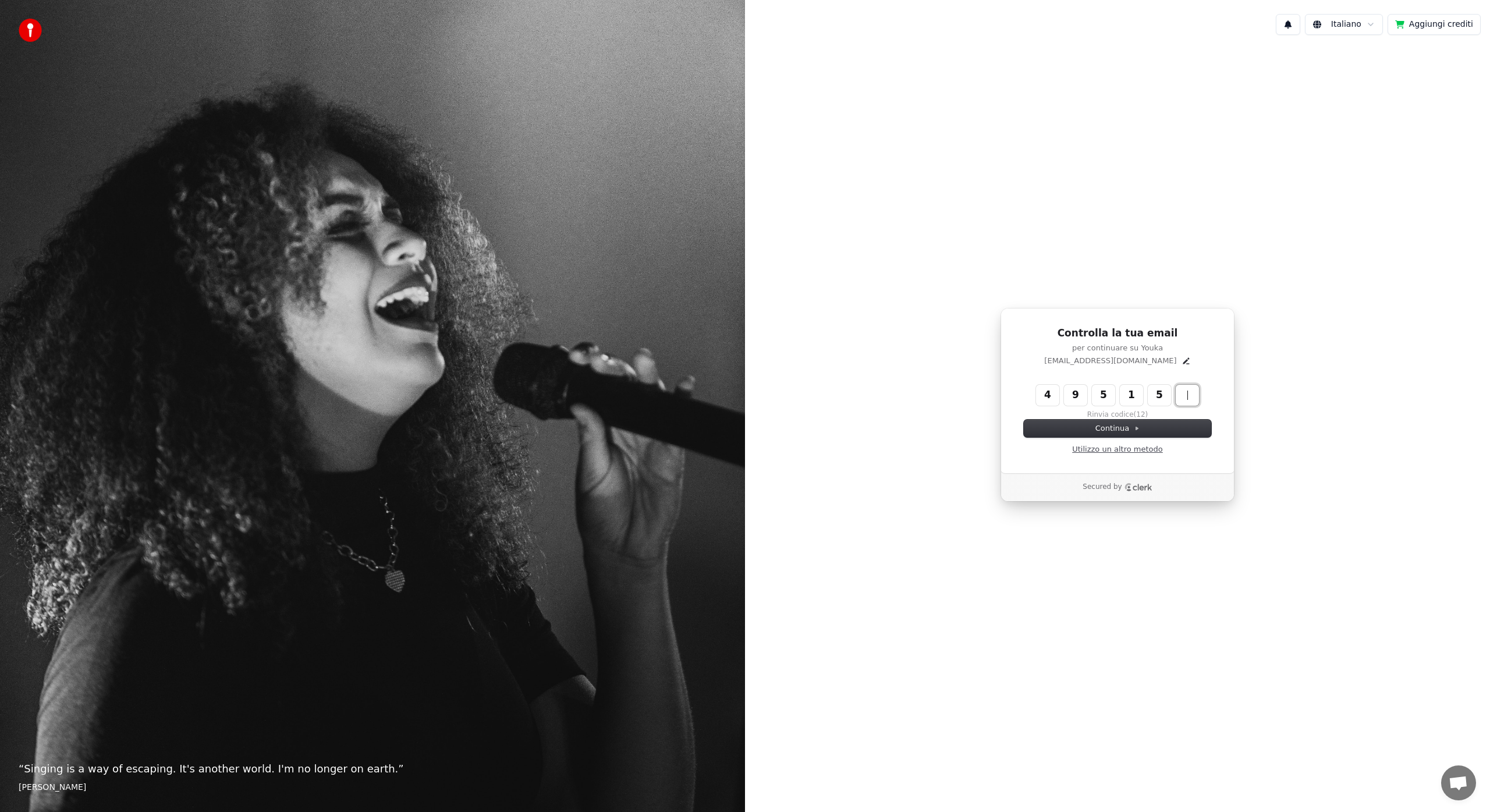
type input "******"
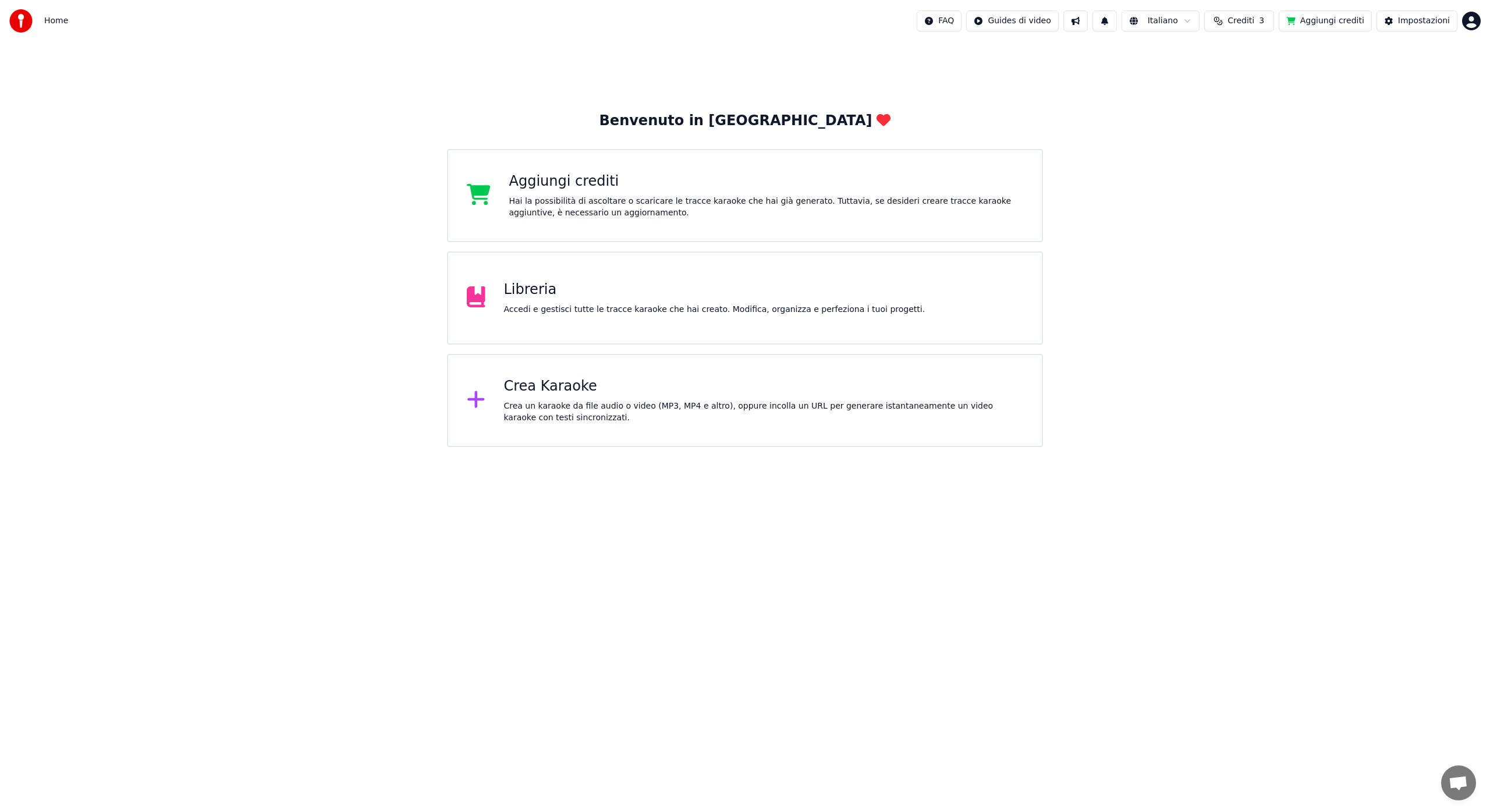
click at [1462, 784] on span "Aprire la chat" at bounding box center [1458, 784] width 19 height 16
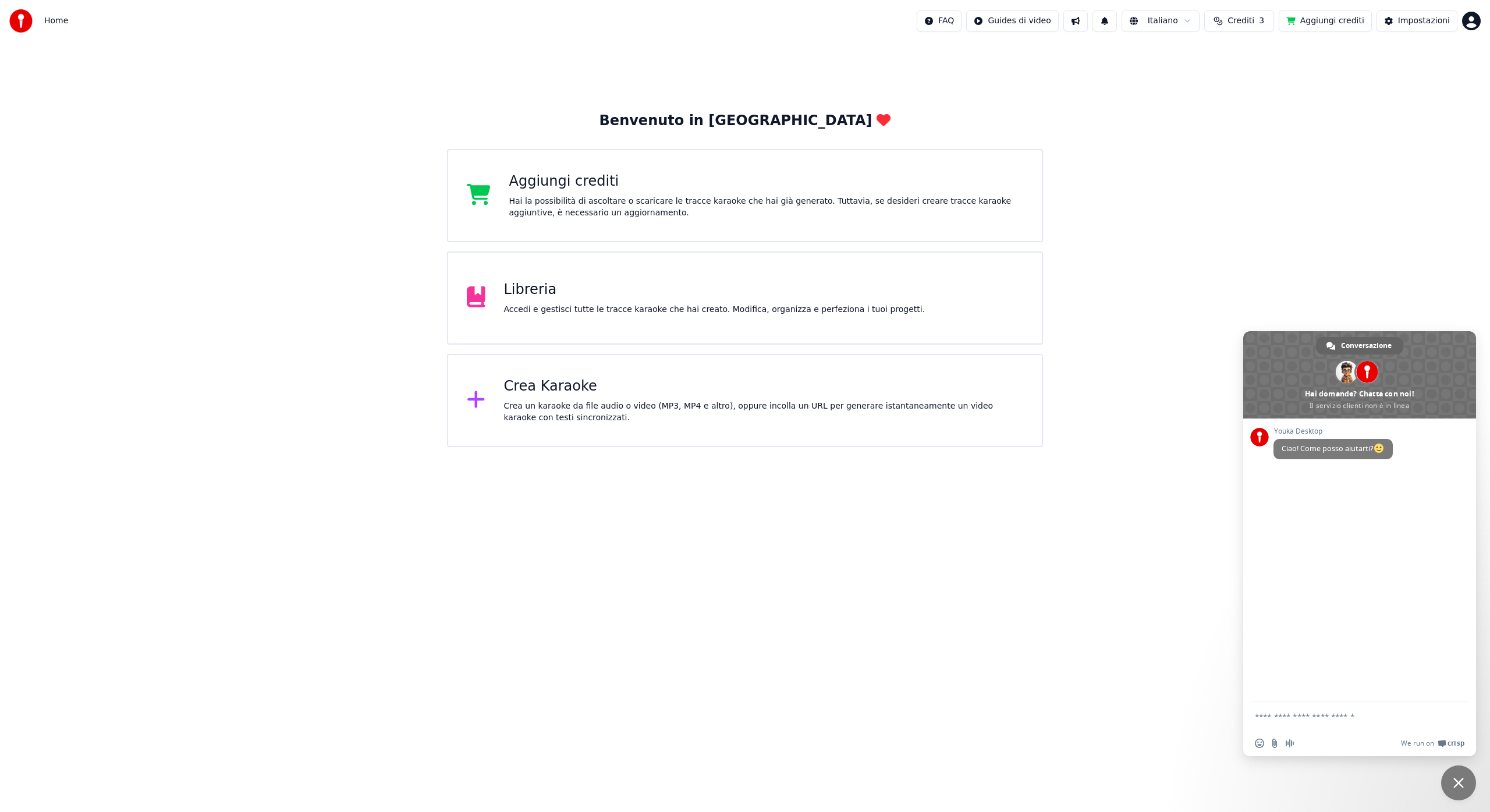
click at [1301, 715] on textarea "Scrivi il tuo messaggio..." at bounding box center [1347, 716] width 184 height 10
type textarea "*"
type textarea "**********"
click at [1459, 714] on span "Inviare" at bounding box center [1456, 714] width 9 height 9
click at [1226, 325] on div "Benvenuto in [PERSON_NAME] crediti Hai la possibilità di ascoltare o scaricare …" at bounding box center [745, 244] width 1490 height 405
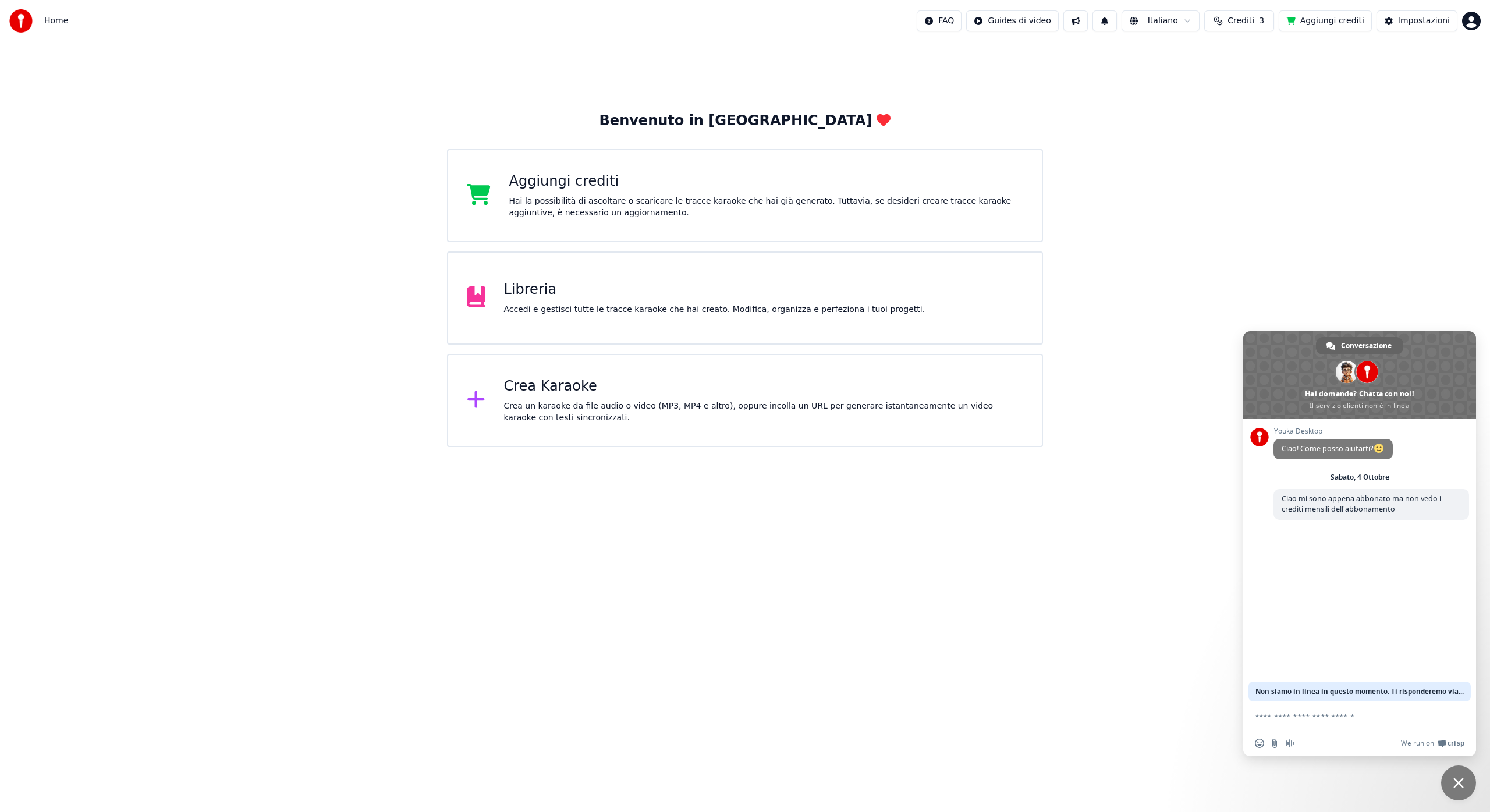
click at [1456, 781] on span "Chiudere la chat" at bounding box center [1458, 782] width 10 height 10
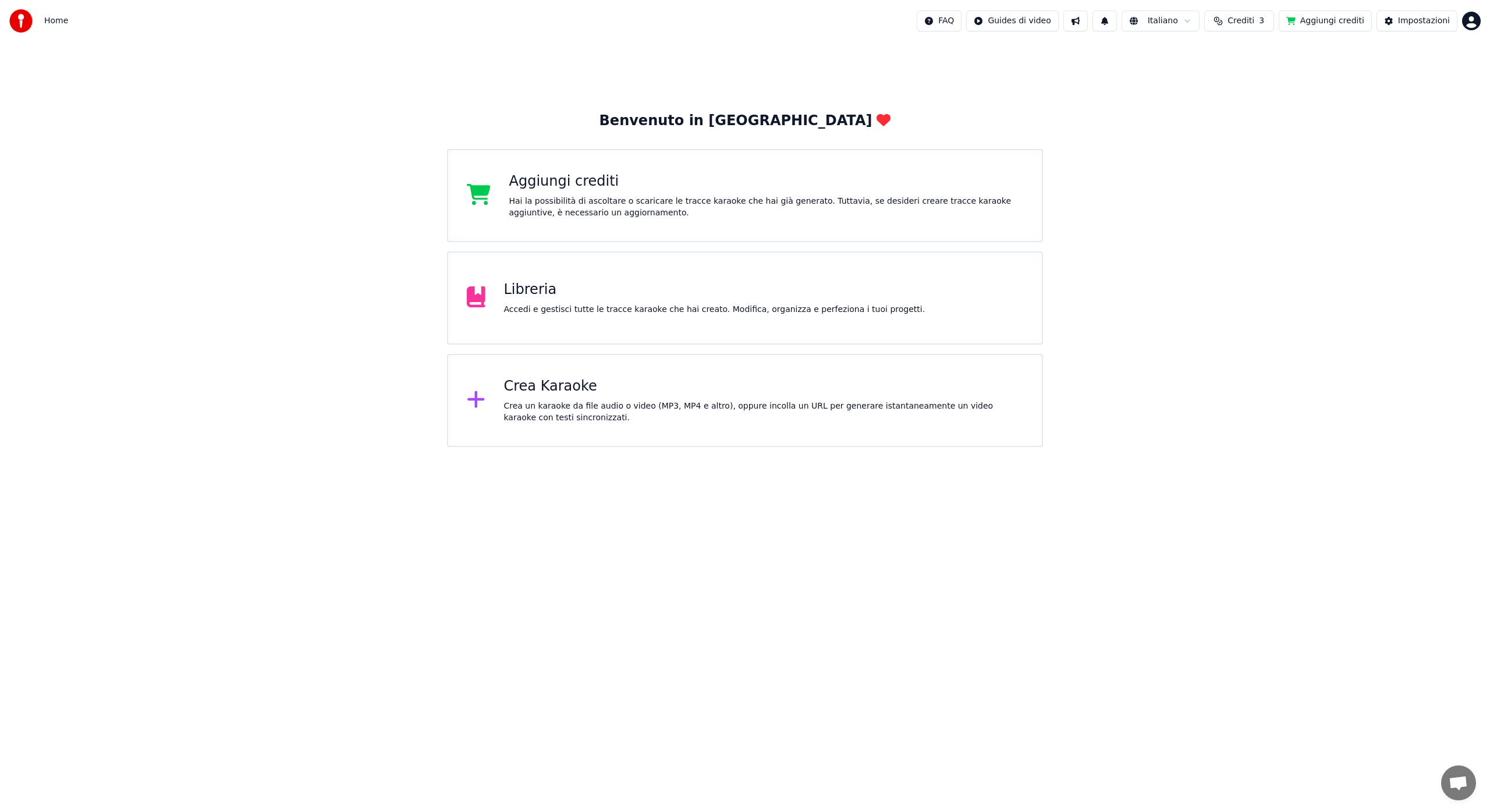
click at [1313, 20] on button "Aggiungi crediti" at bounding box center [1325, 21] width 93 height 21
click at [494, 198] on div at bounding box center [484, 196] width 33 height 23
click at [1430, 20] on div "Impostazioni" at bounding box center [1424, 21] width 52 height 12
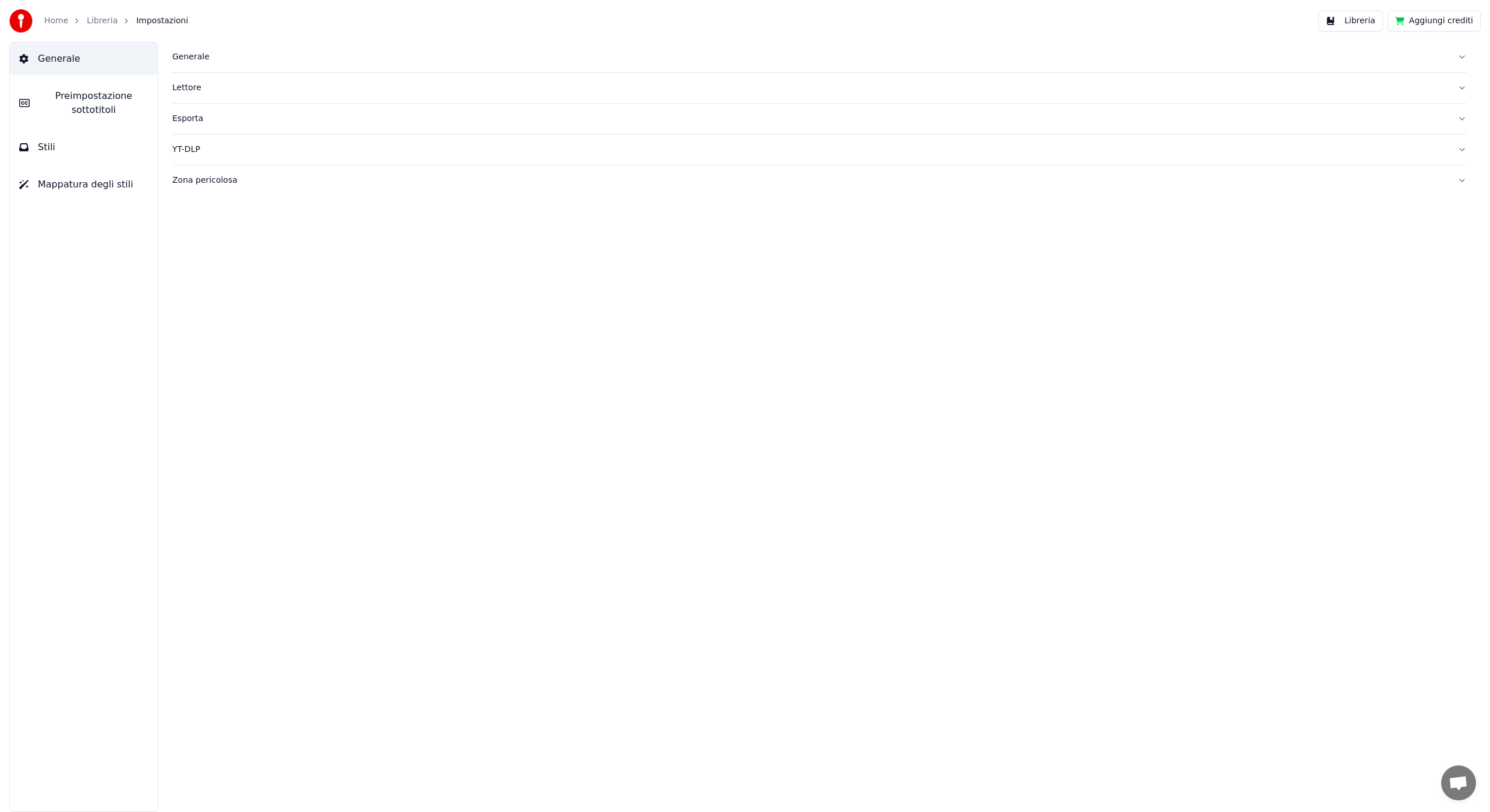
click at [195, 89] on div "Lettore" at bounding box center [810, 87] width 1276 height 12
click at [194, 117] on div "Esporta" at bounding box center [810, 119] width 1276 height 12
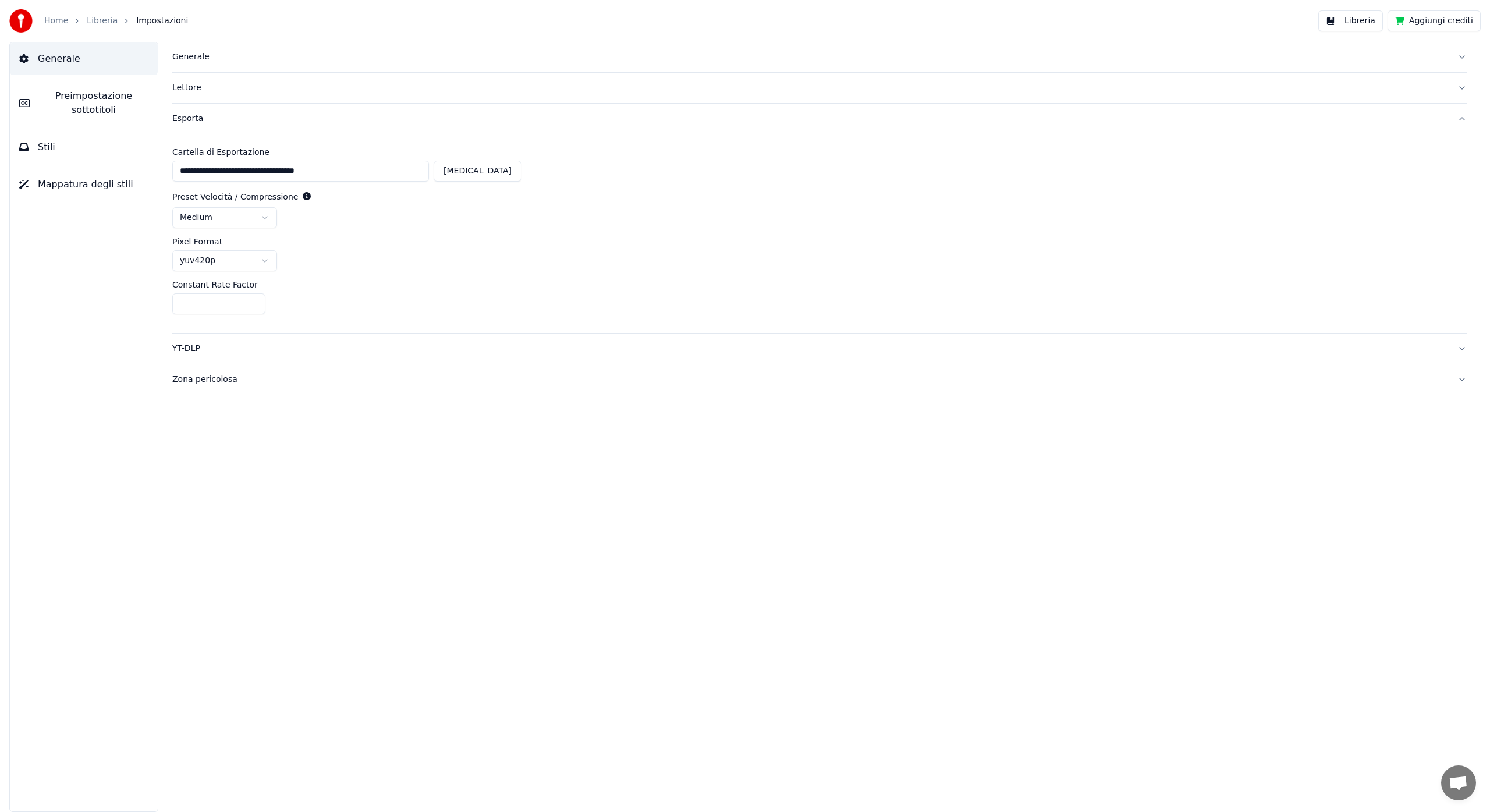
click at [194, 117] on div "Esporta" at bounding box center [810, 119] width 1276 height 12
click at [49, 146] on span "Stili" at bounding box center [46, 147] width 17 height 14
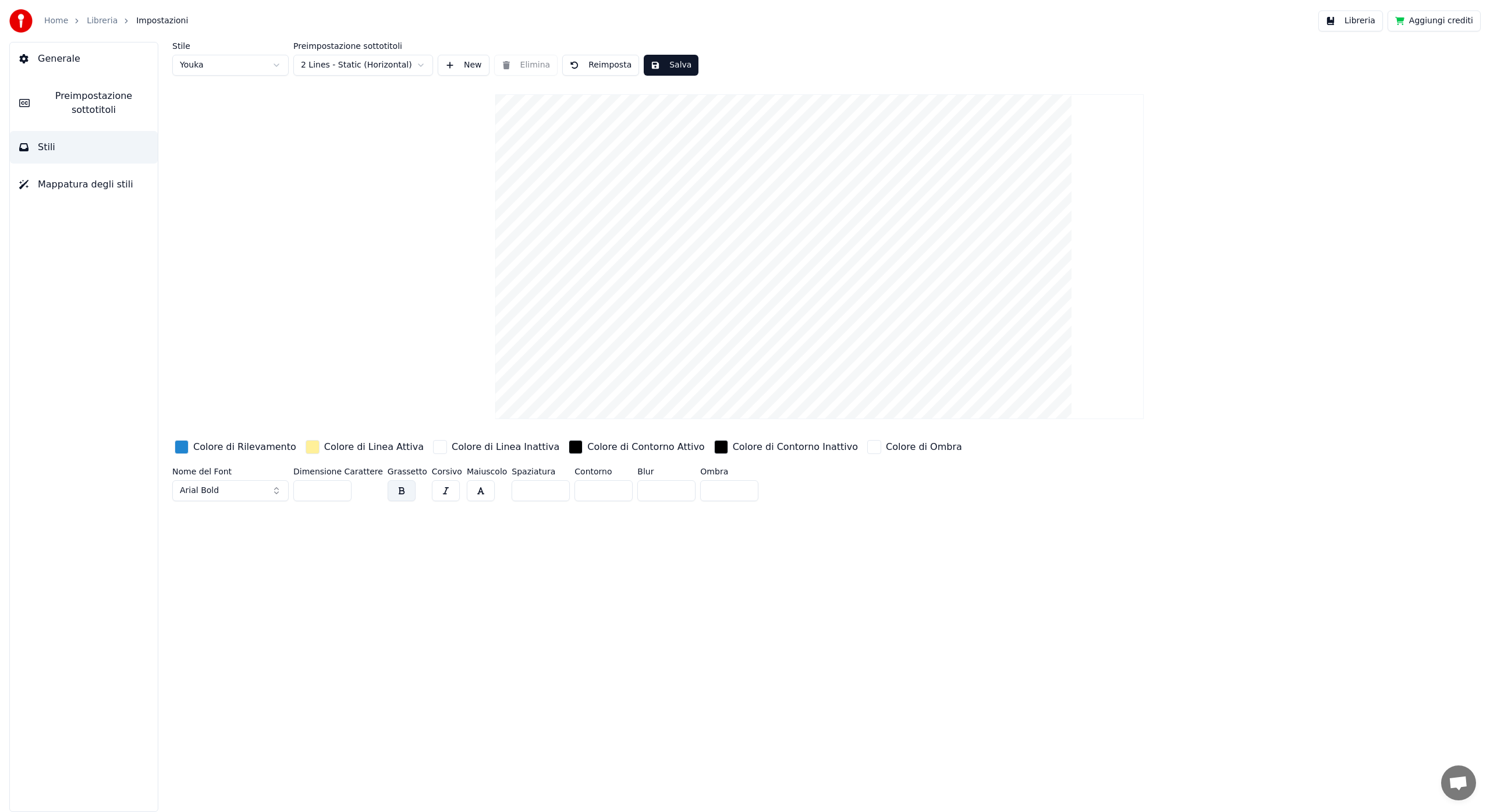
click at [54, 62] on span "Generale" at bounding box center [58, 58] width 42 height 14
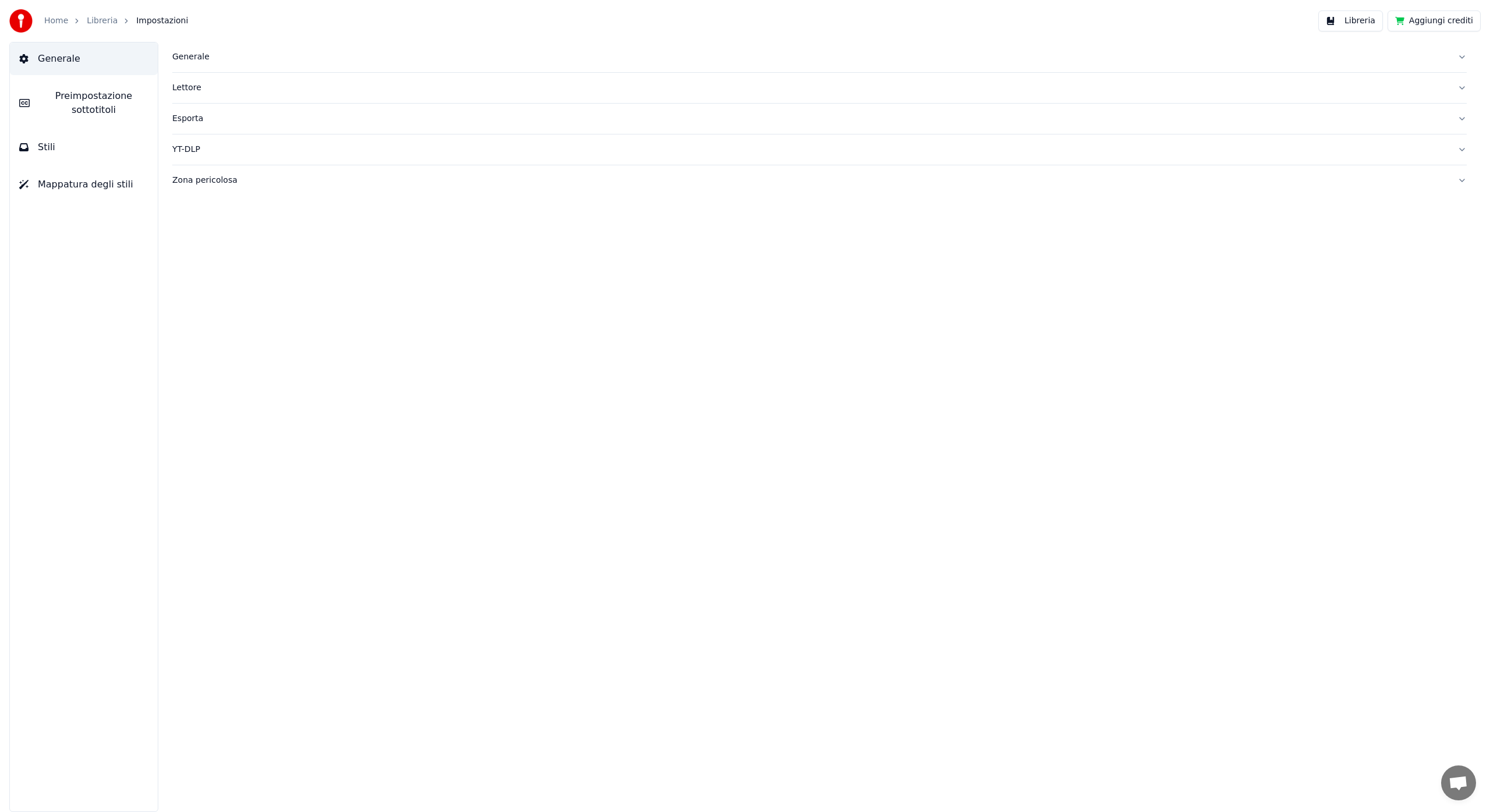
click at [54, 62] on span "Generale" at bounding box center [58, 58] width 42 height 14
click at [167, 18] on span "Impostazioni" at bounding box center [162, 21] width 52 height 12
click at [103, 18] on link "Libreria" at bounding box center [102, 21] width 31 height 12
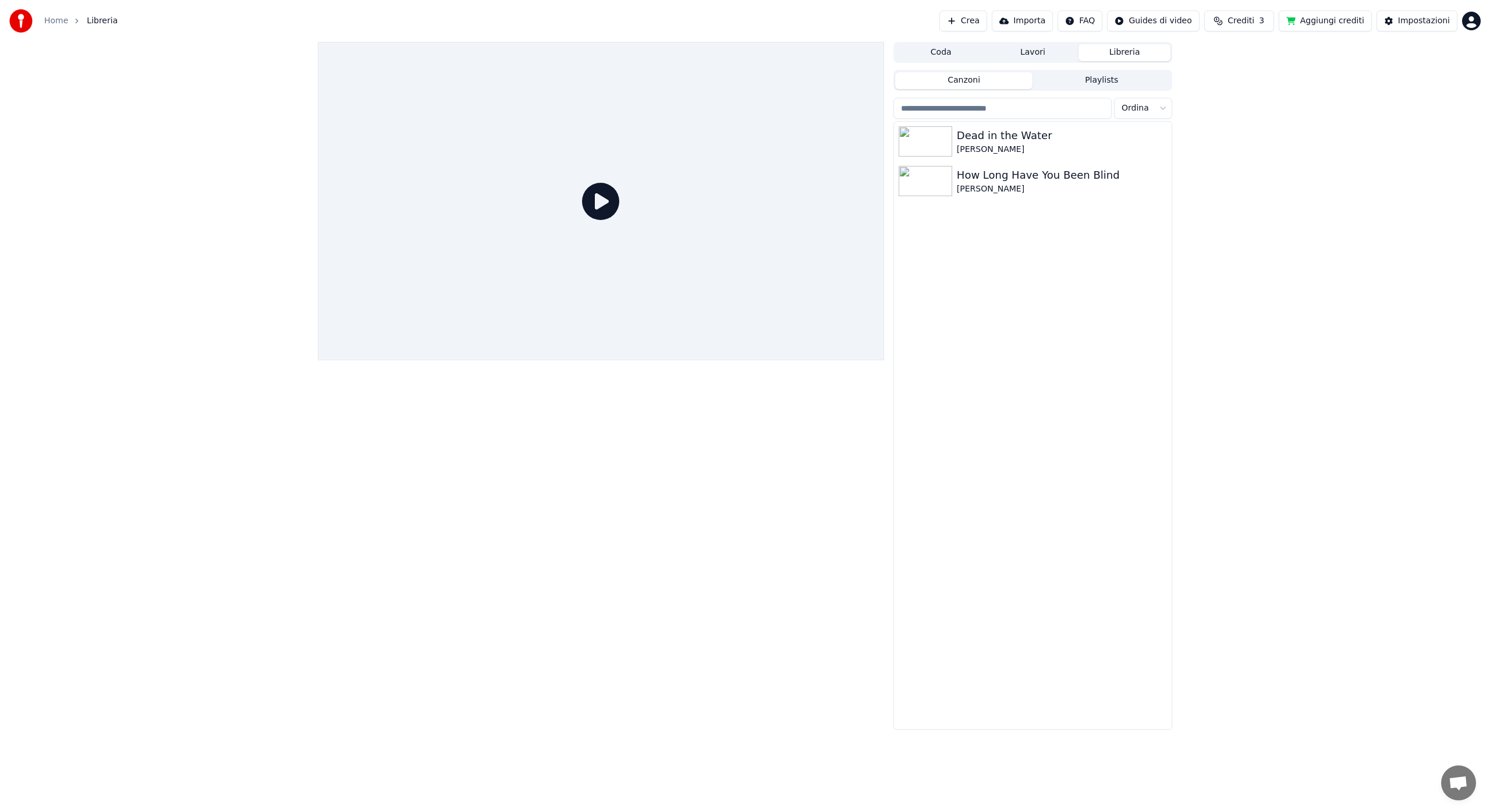
click at [60, 19] on link "Home" at bounding box center [56, 21] width 24 height 12
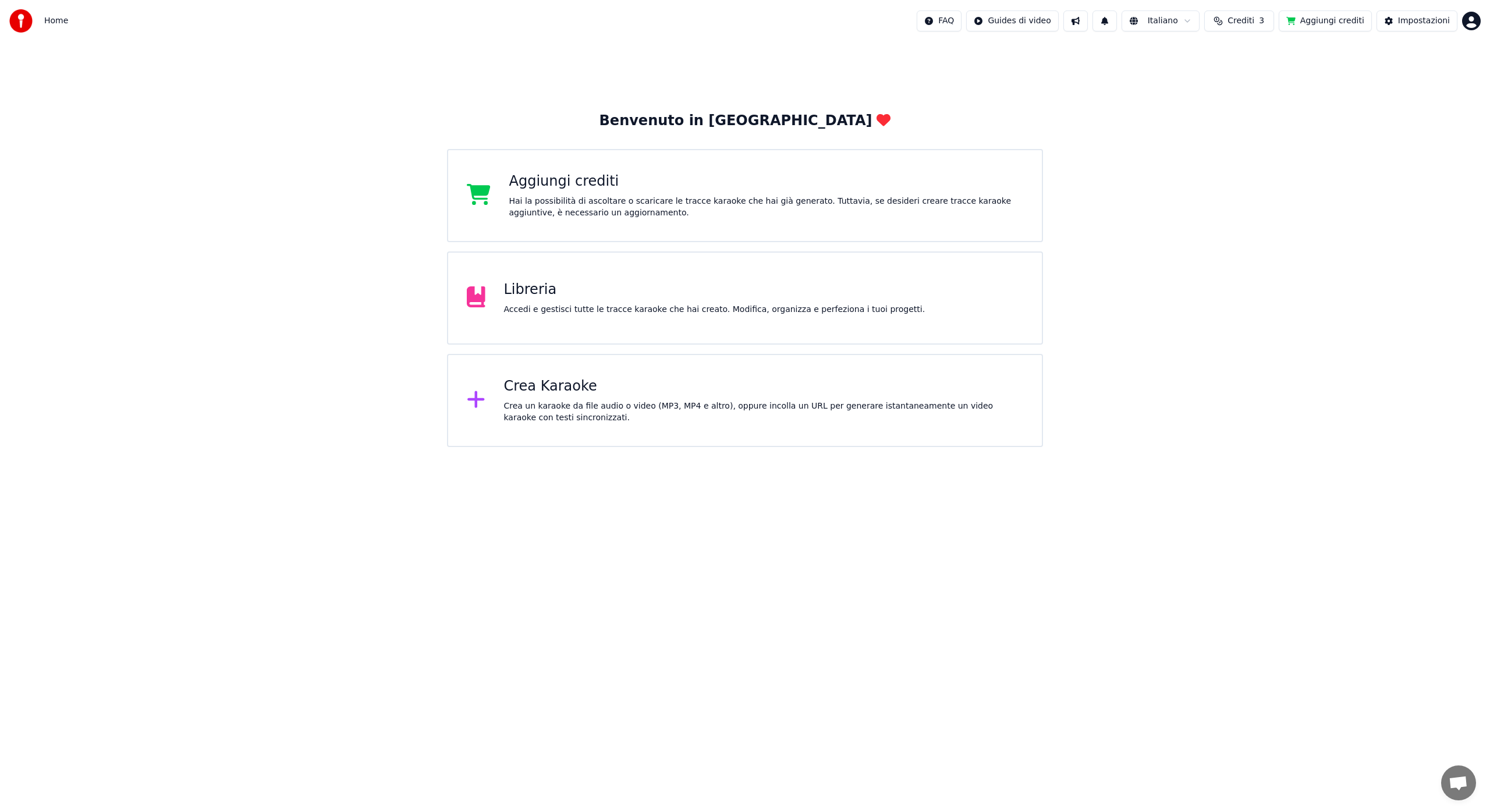
click at [1237, 20] on span "Crediti" at bounding box center [1241, 21] width 27 height 12
click at [1243, 133] on button "Aggiorna" at bounding box center [1246, 129] width 66 height 21
click at [1248, 129] on button "Aggiorna" at bounding box center [1246, 129] width 66 height 21
click at [1321, 20] on button "Aggiungi crediti" at bounding box center [1325, 21] width 93 height 21
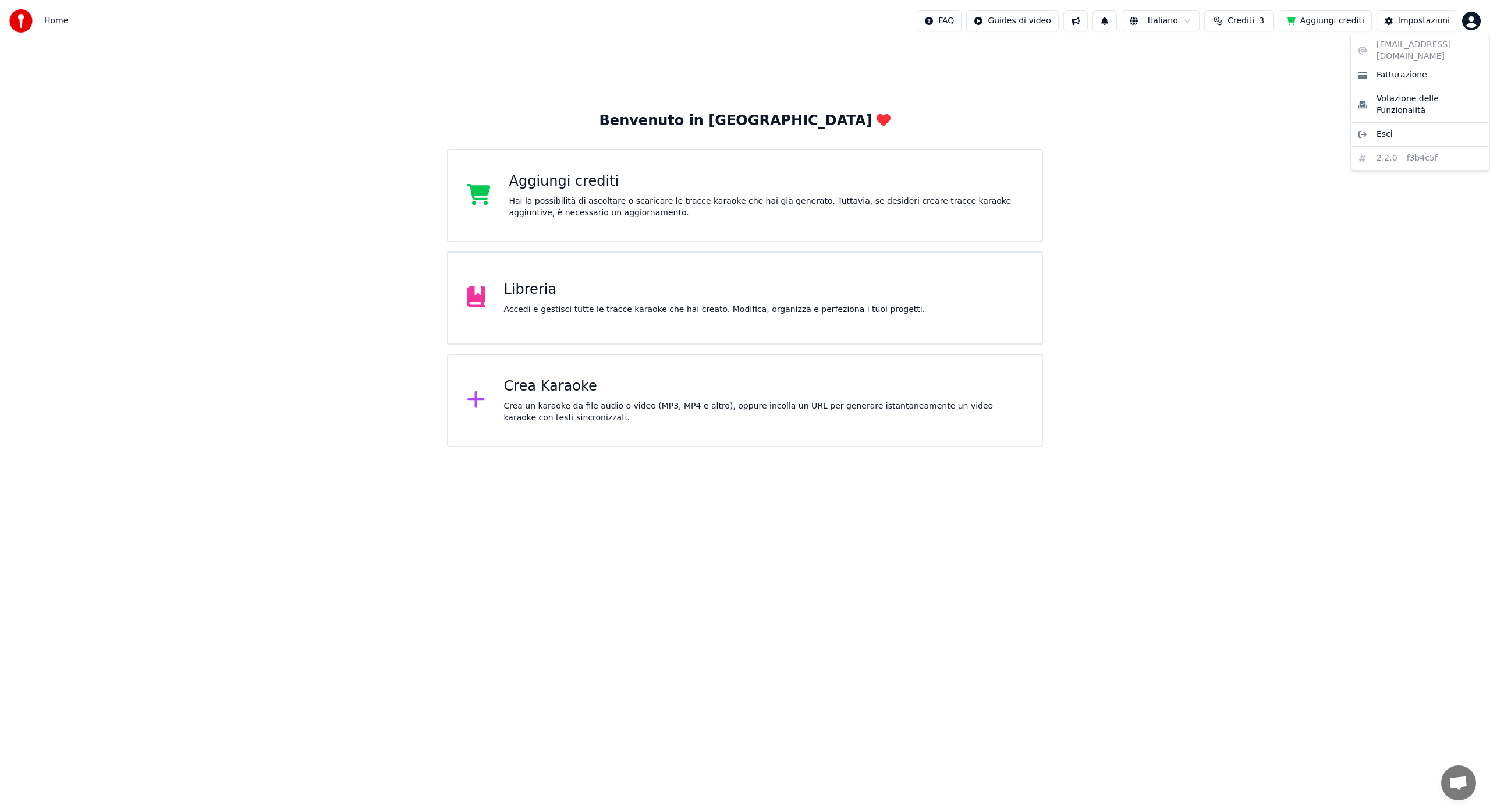
click at [1471, 22] on html "Home FAQ Guides di video Italiano Crediti 3 Aggiungi crediti Impostazioni Benve…" at bounding box center [745, 223] width 1490 height 447
click at [1434, 47] on div "[EMAIL_ADDRESS][DOMAIN_NAME] Fatturazione Votazione delle Funzionalità Esci 2.2…" at bounding box center [1420, 102] width 140 height 138
click at [1417, 70] on span "Fatturazione" at bounding box center [1402, 75] width 50 height 12
